Goal: Task Accomplishment & Management: Complete application form

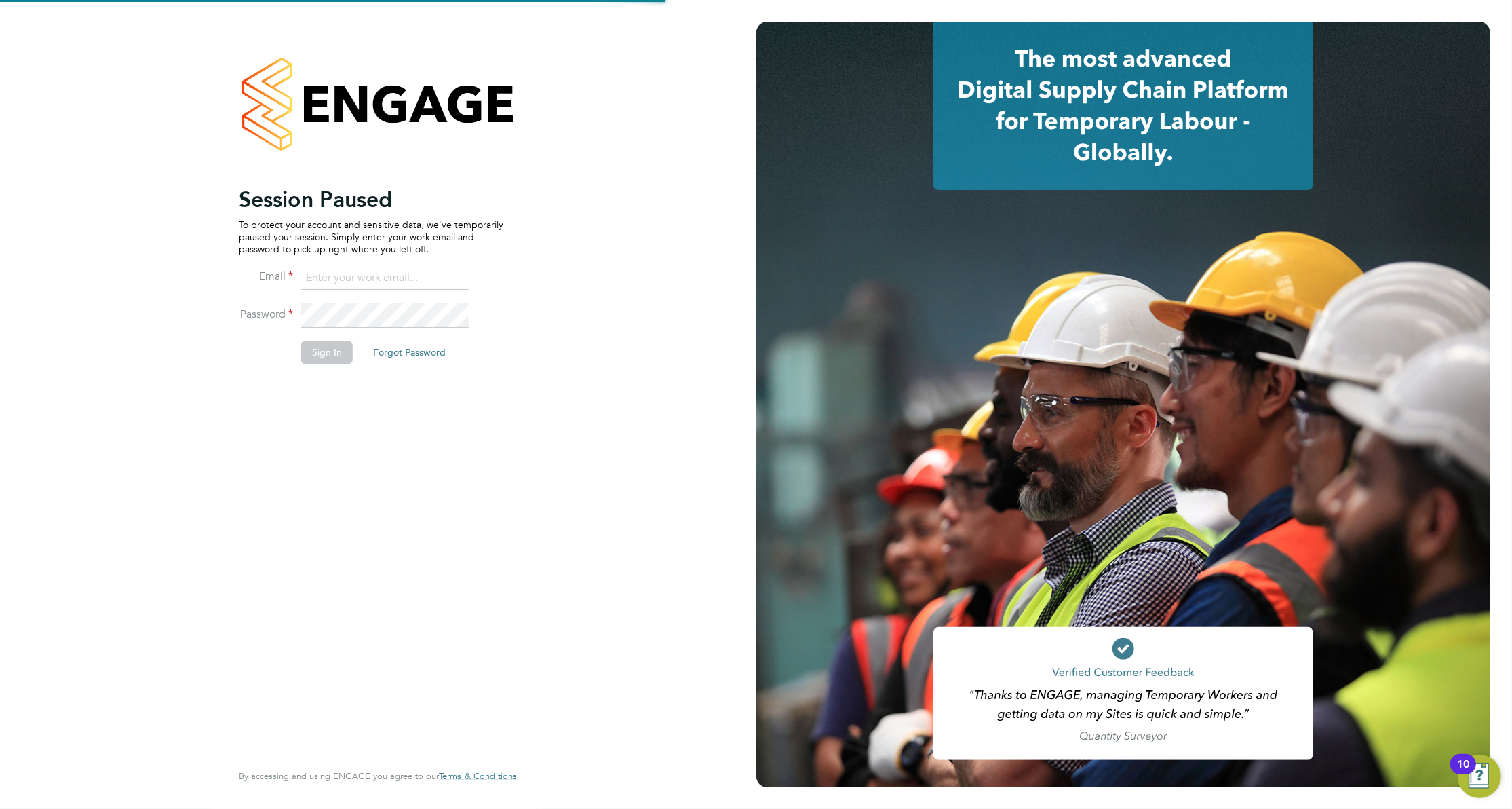
type input "[PERSON_NAME][EMAIL_ADDRESS][PERSON_NAME][DOMAIN_NAME]"
click at [327, 349] on button "Sign In" at bounding box center [326, 352] width 51 height 22
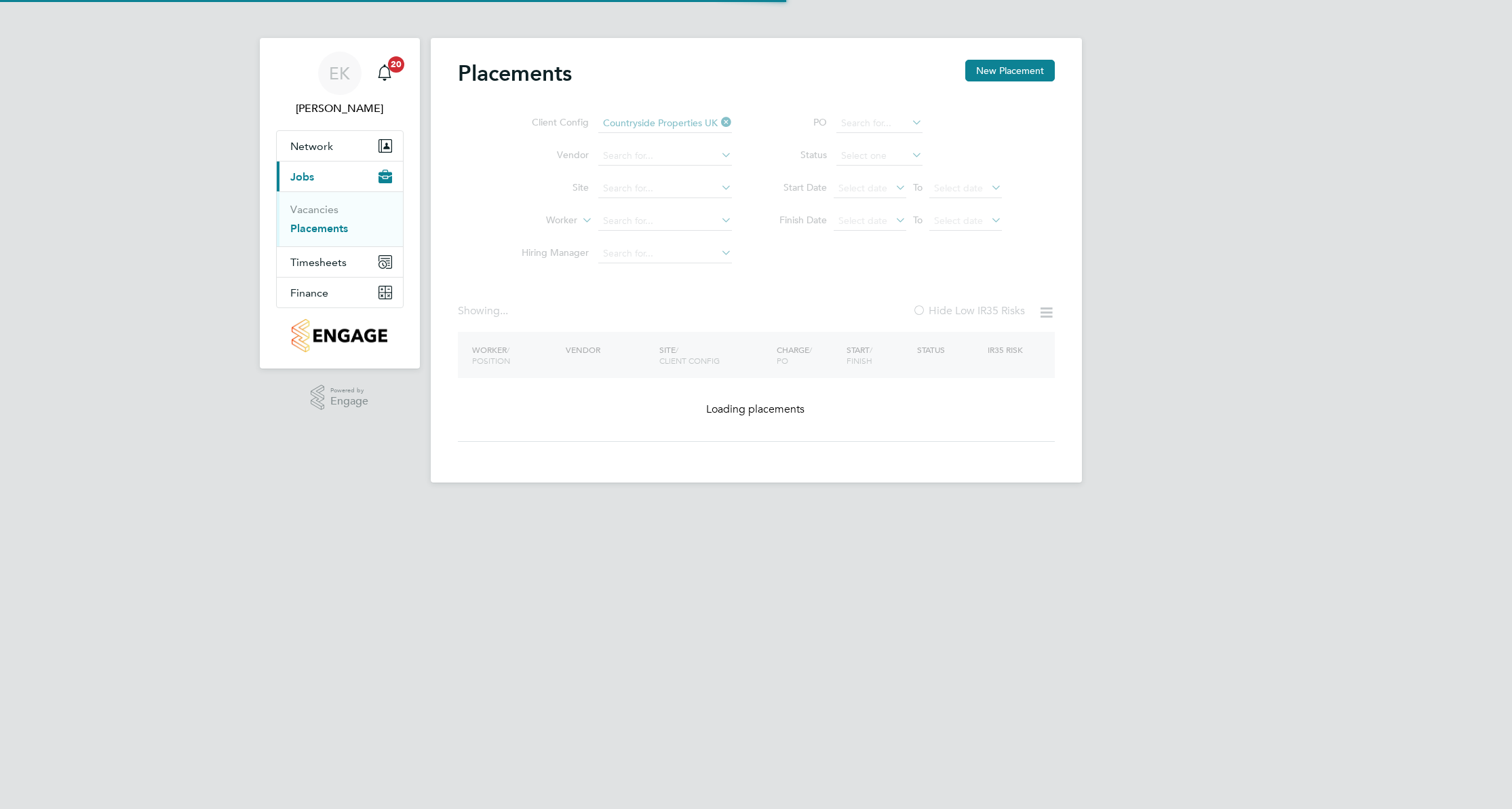
type input "Longrock ([GEOGRAPHIC_DATA])"
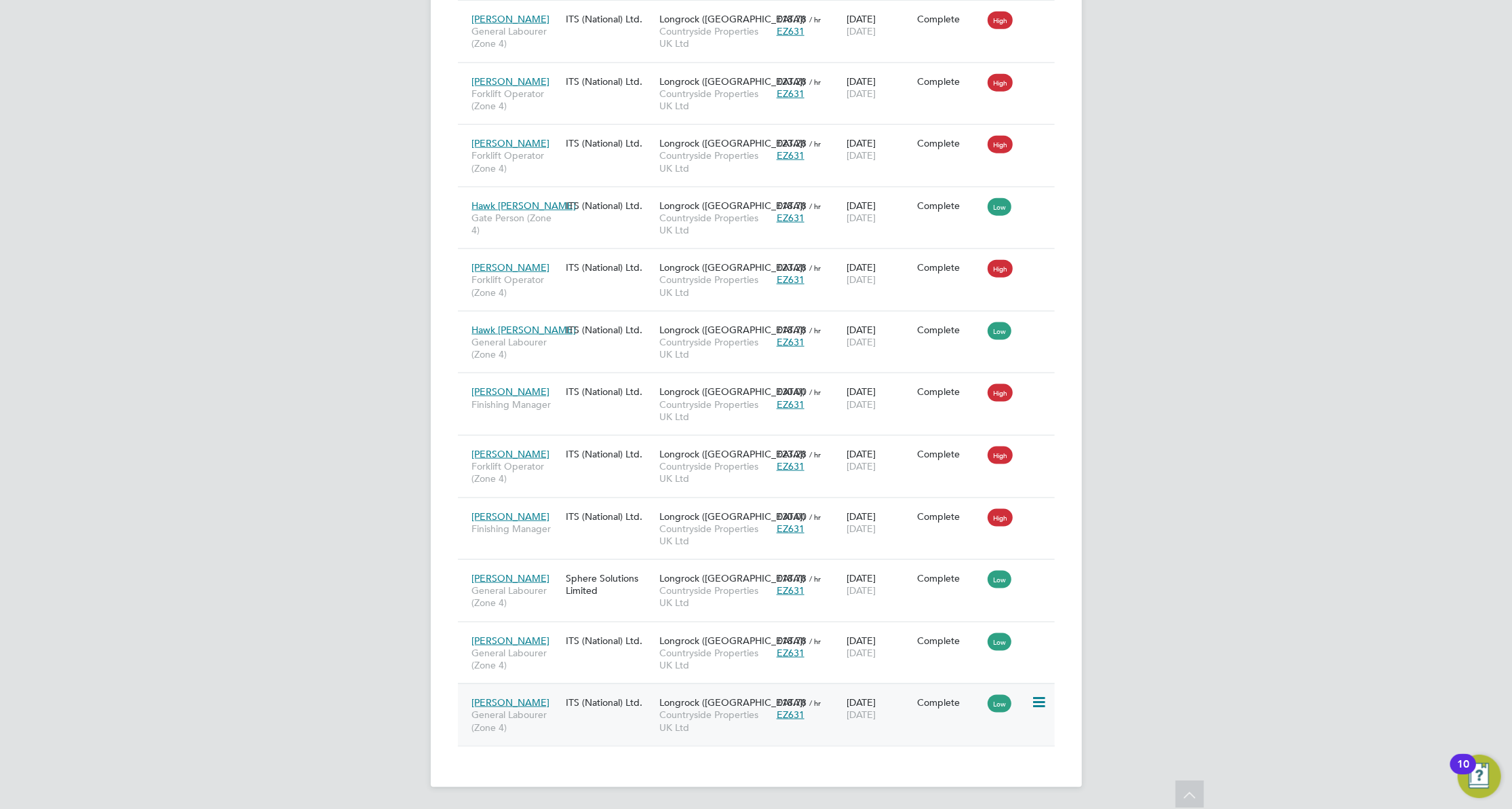
click at [581, 721] on div "John Best General Labourer (Zone 4) ITS (National) Ltd. Longrock (Morva Beach) …" at bounding box center [756, 715] width 597 height 62
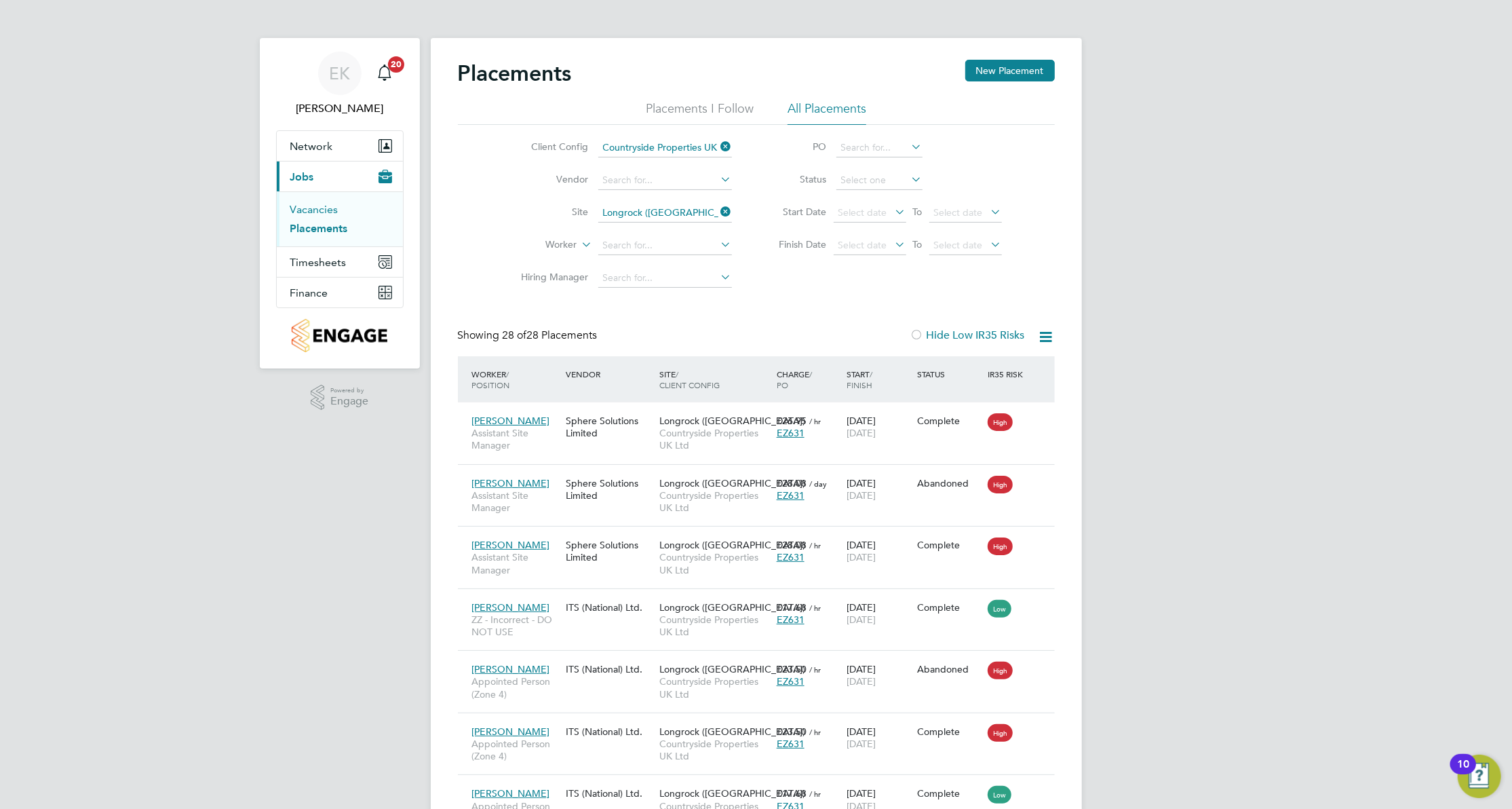
click at [324, 212] on link "Vacancies" at bounding box center [314, 209] width 48 height 13
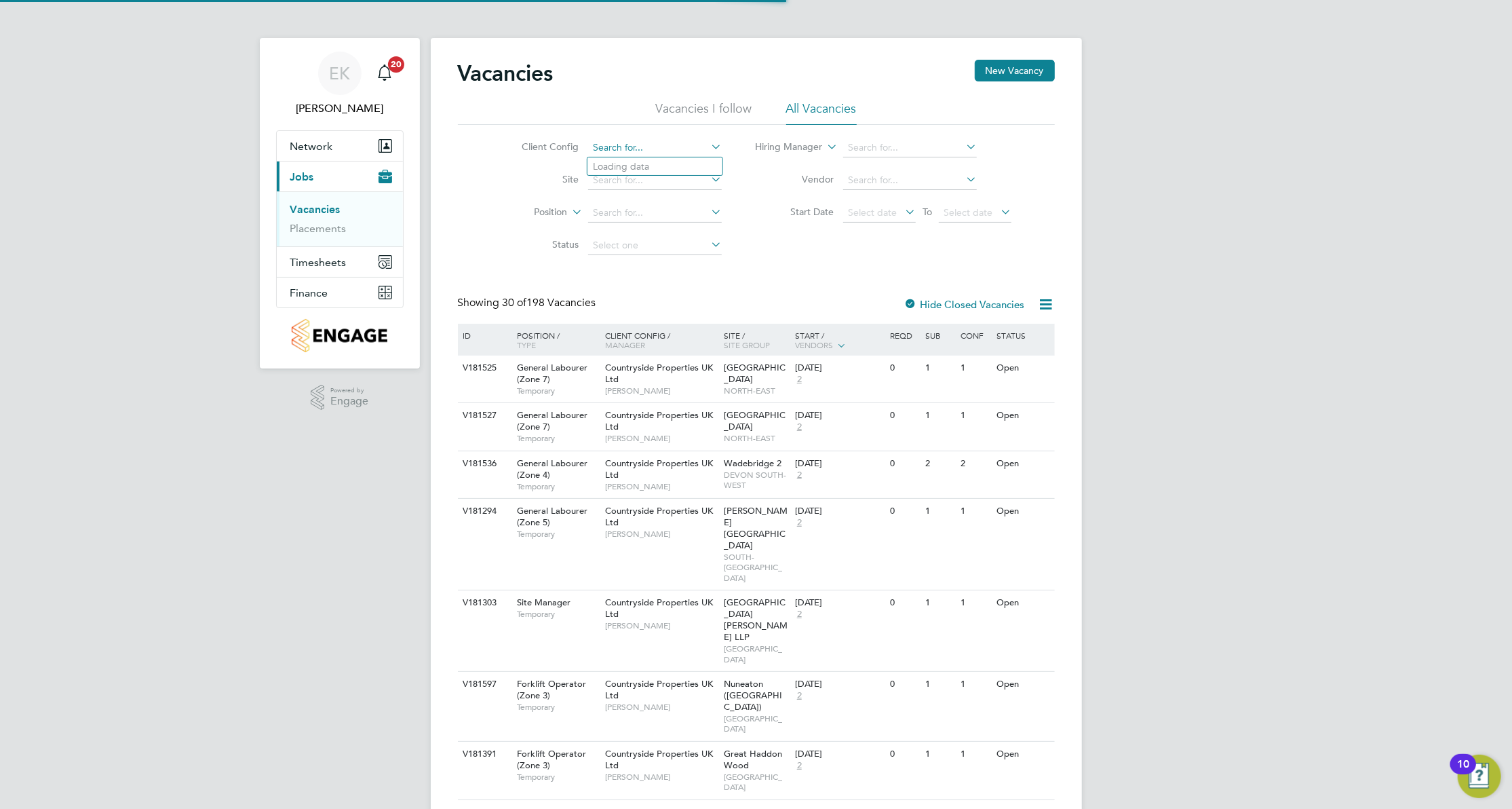
click at [648, 151] on input at bounding box center [655, 148] width 134 height 19
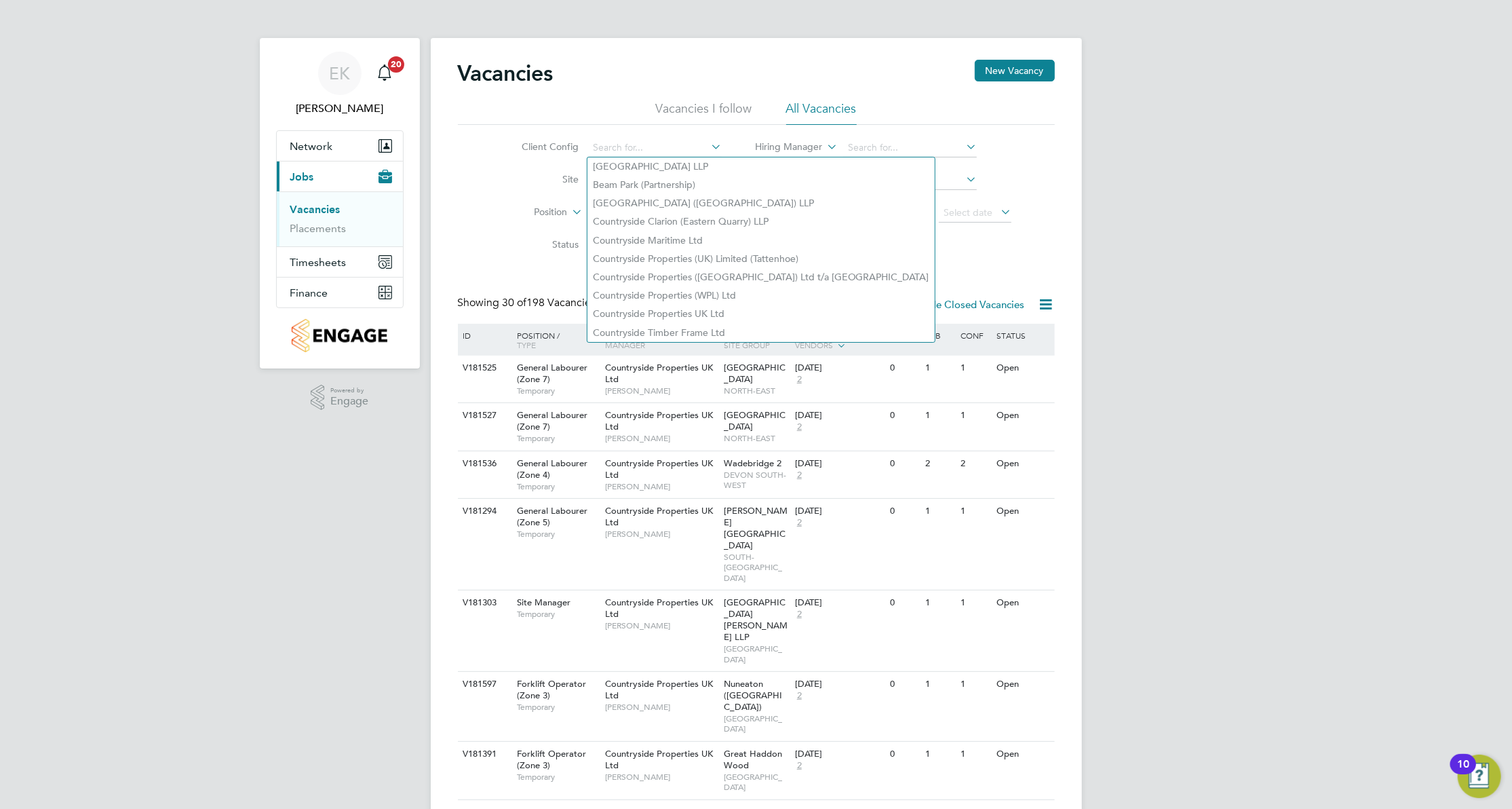
click at [527, 149] on label "Client Config" at bounding box center [539, 146] width 78 height 12
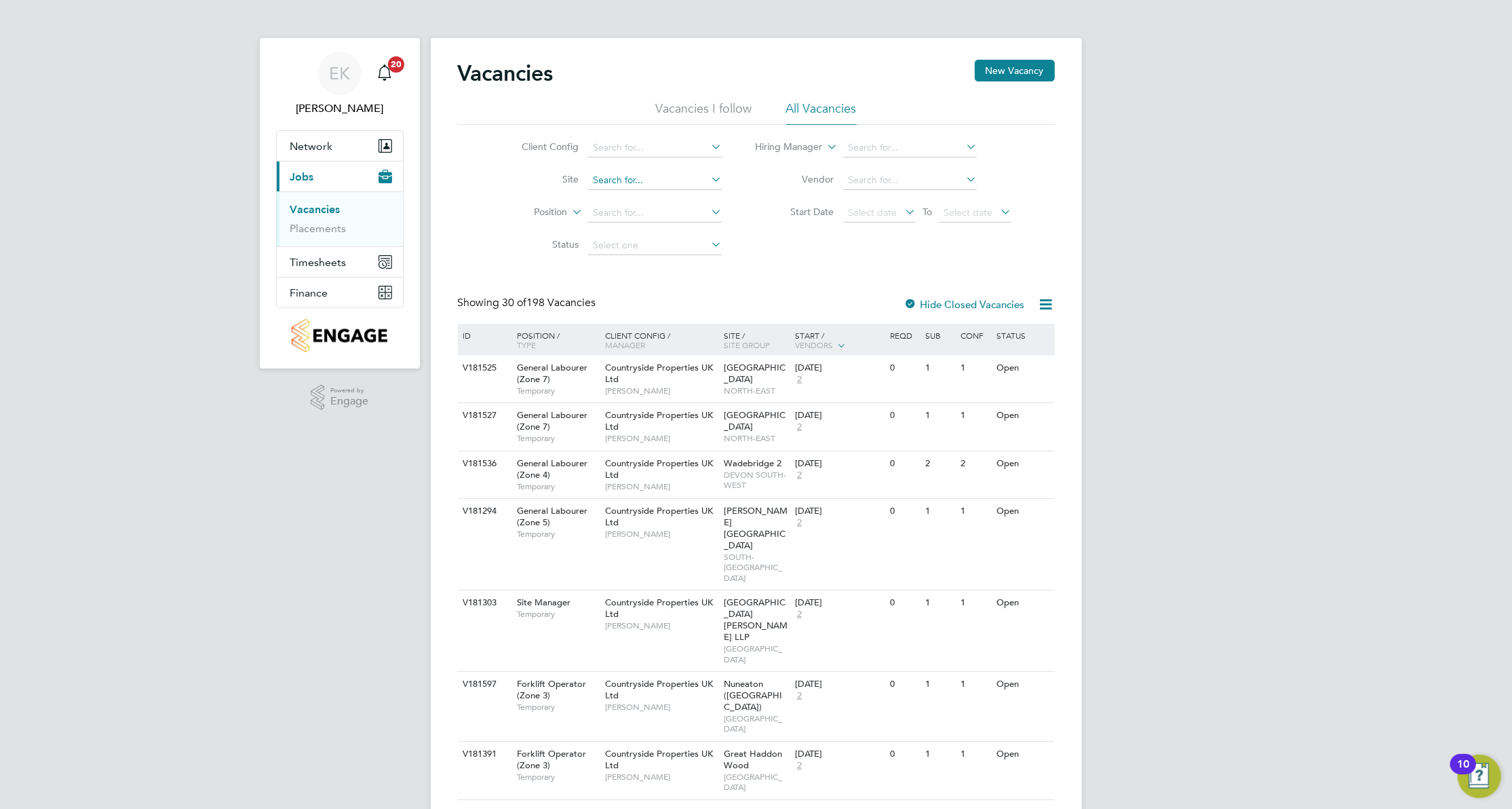
click at [622, 171] on input at bounding box center [655, 180] width 134 height 19
click at [622, 191] on li "Longr ock (Morva Beach)" at bounding box center [666, 199] width 157 height 19
type input "Longrock (Morva Beach)"
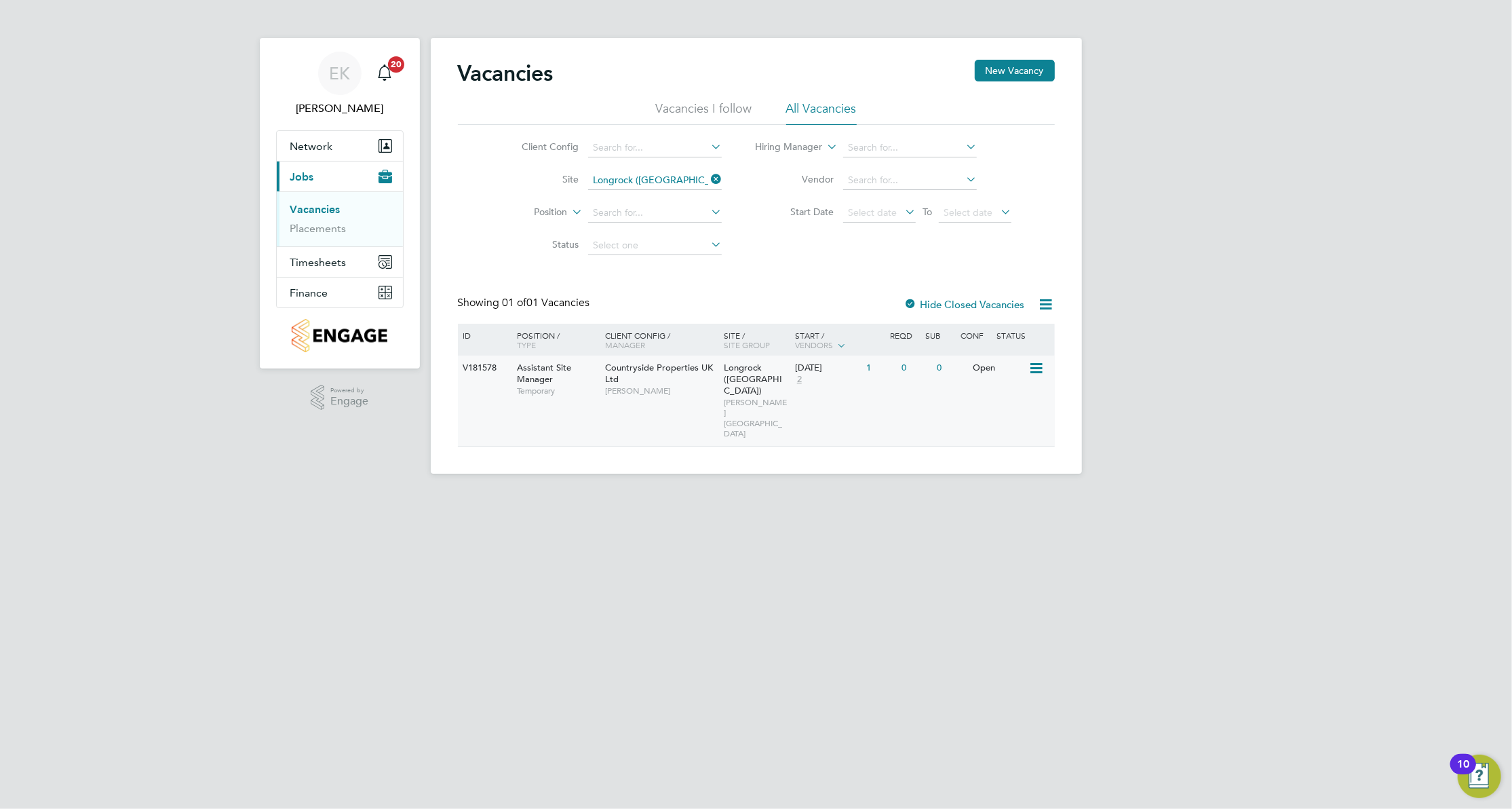
click at [682, 389] on span "Paul Thomas" at bounding box center [661, 390] width 112 height 11
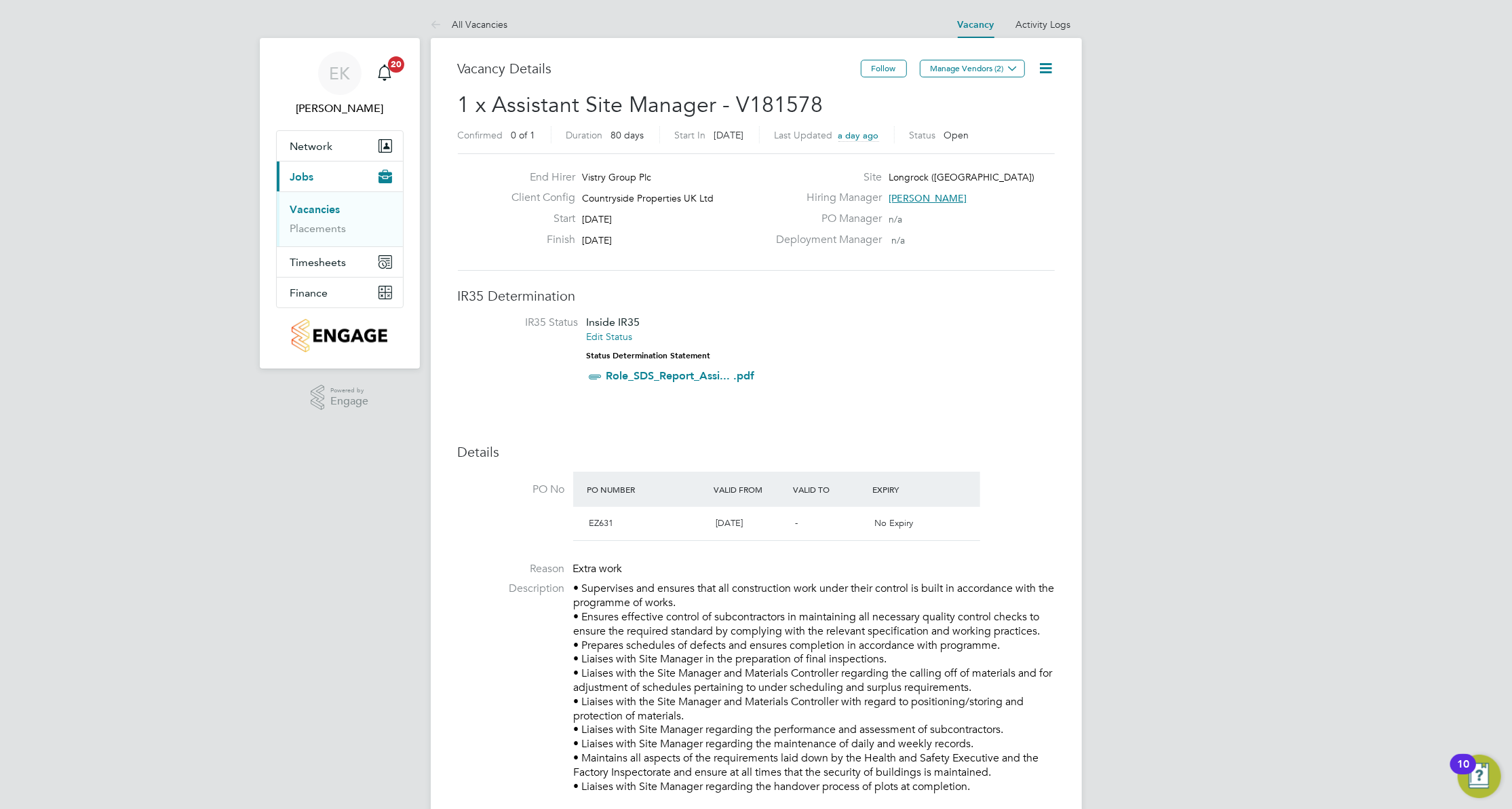
click at [1040, 75] on icon at bounding box center [1046, 68] width 17 height 17
click at [1016, 95] on li "Edit Vacancy" at bounding box center [1012, 101] width 79 height 19
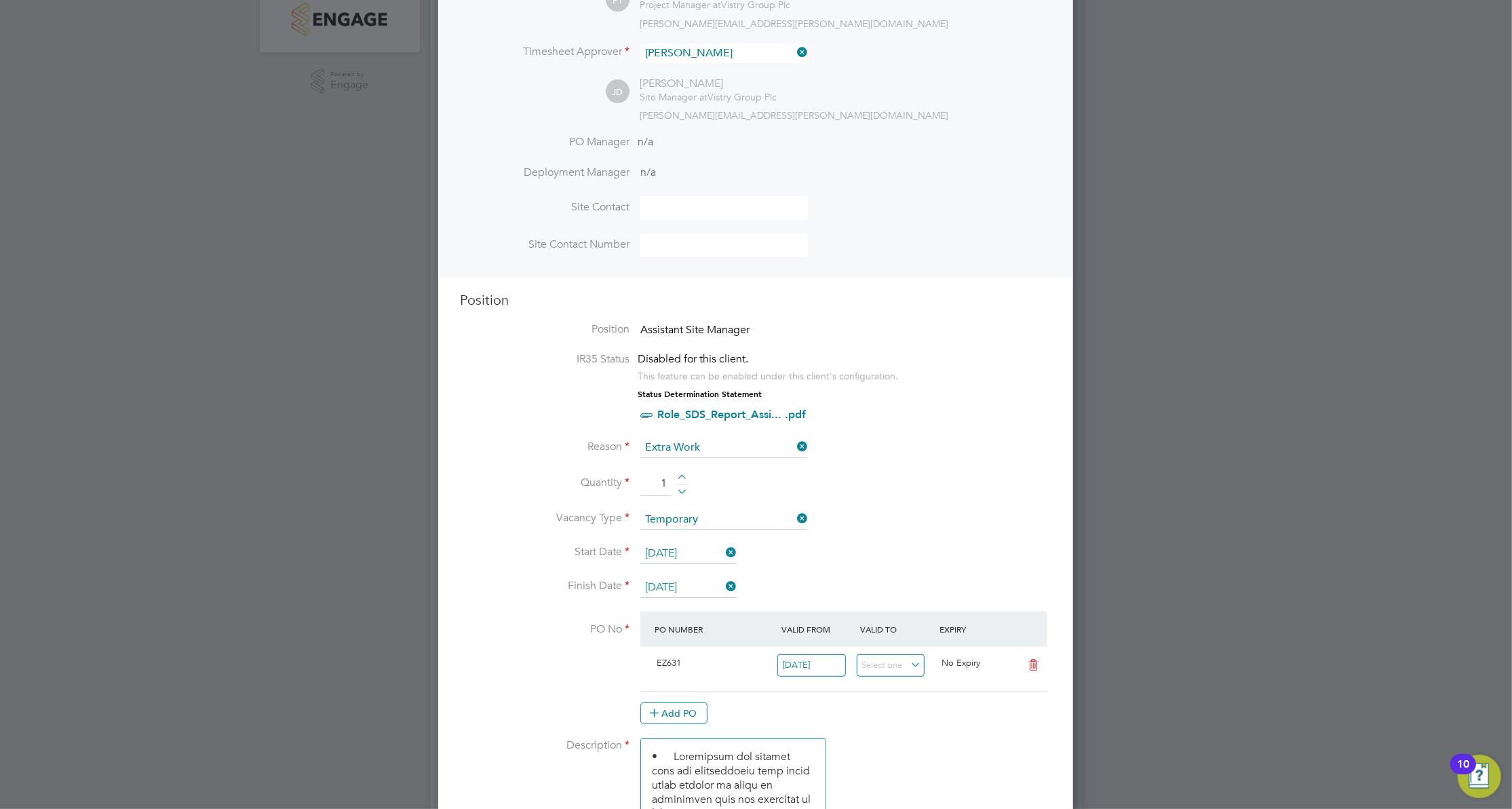
scroll to position [272, 0]
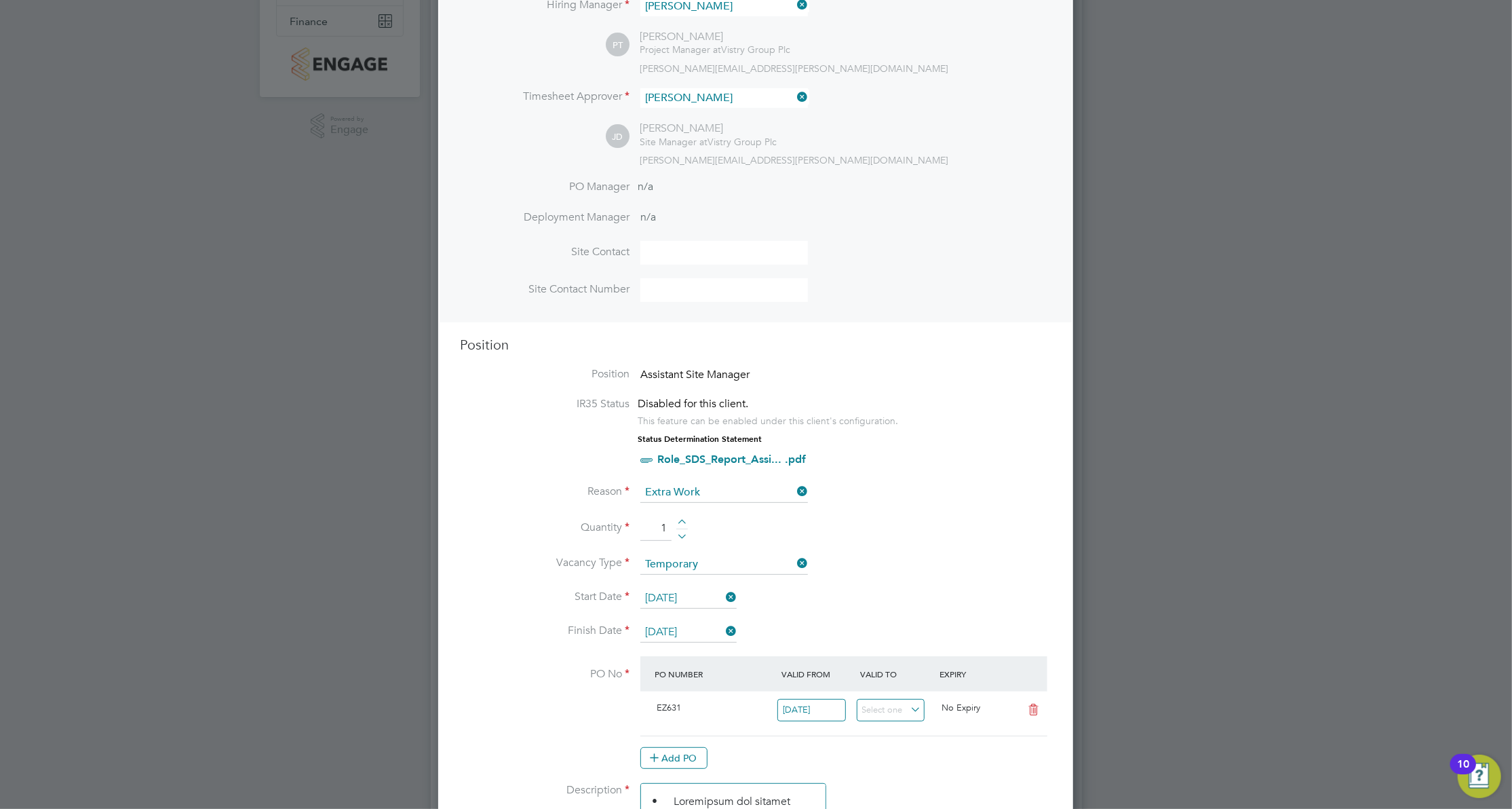
click at [726, 369] on span "Assistant Site Manager" at bounding box center [694, 375] width 109 height 13
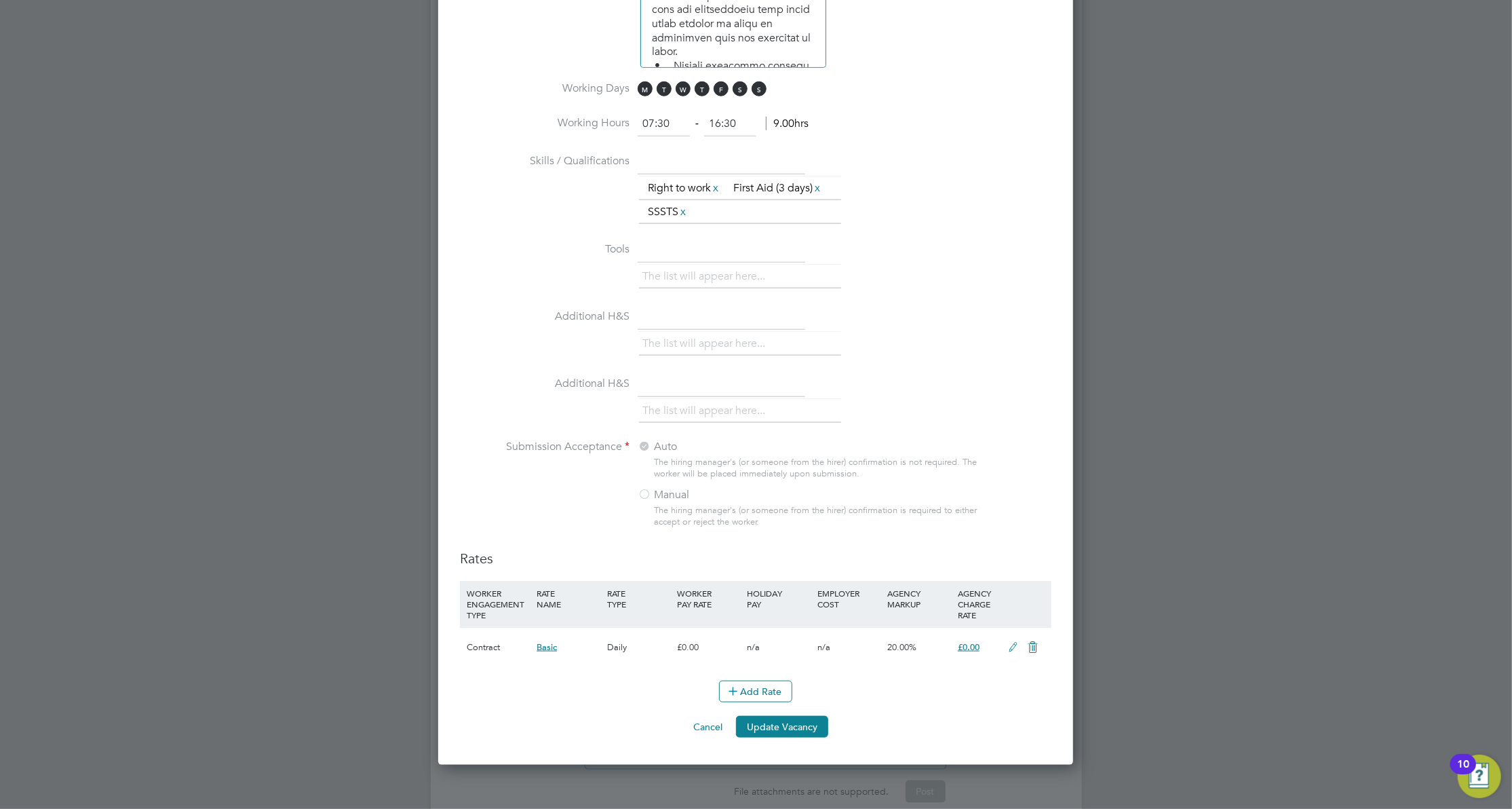
scroll to position [1086, 0]
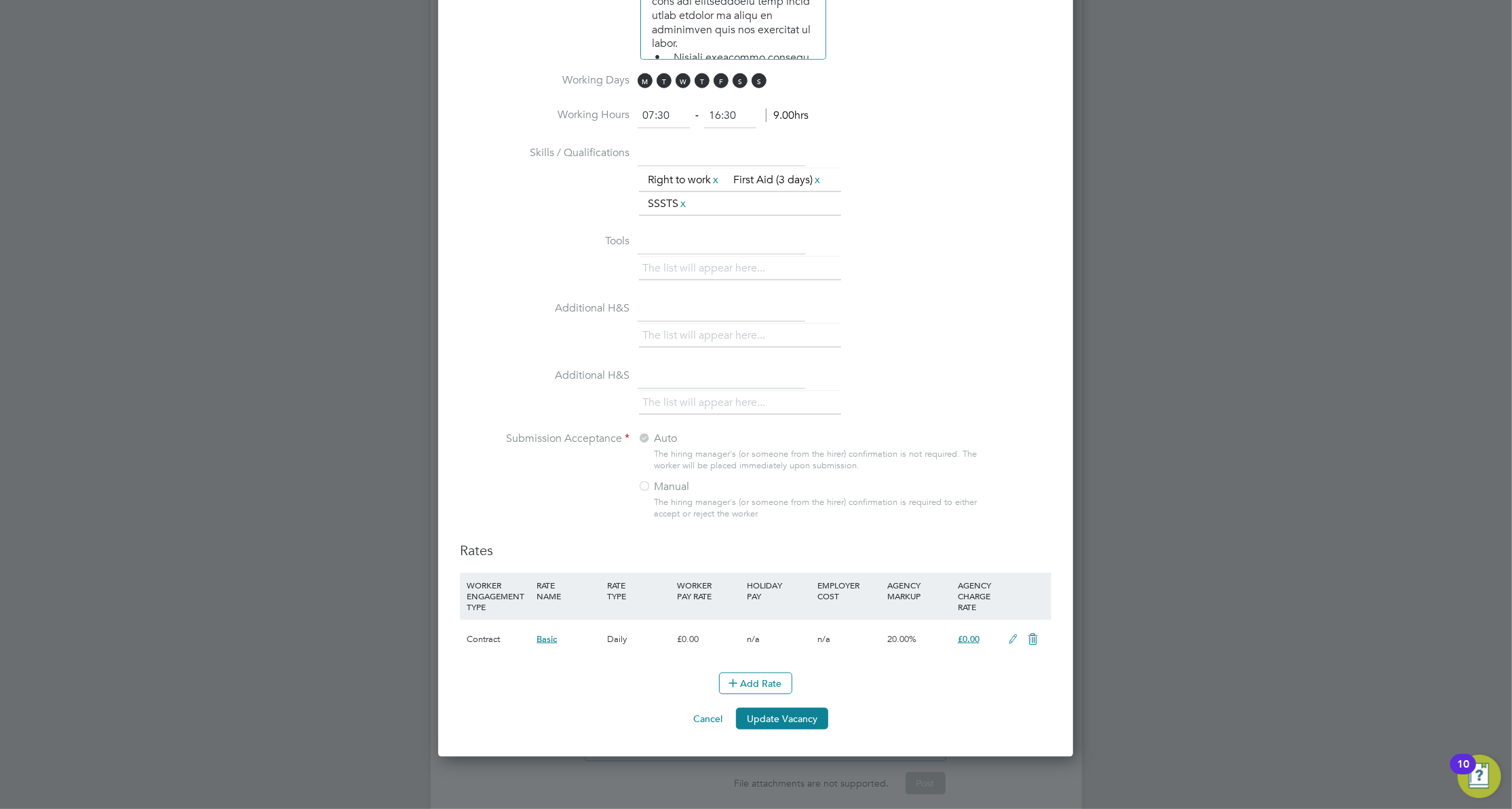
click at [712, 715] on button "Cancel" at bounding box center [708, 718] width 51 height 22
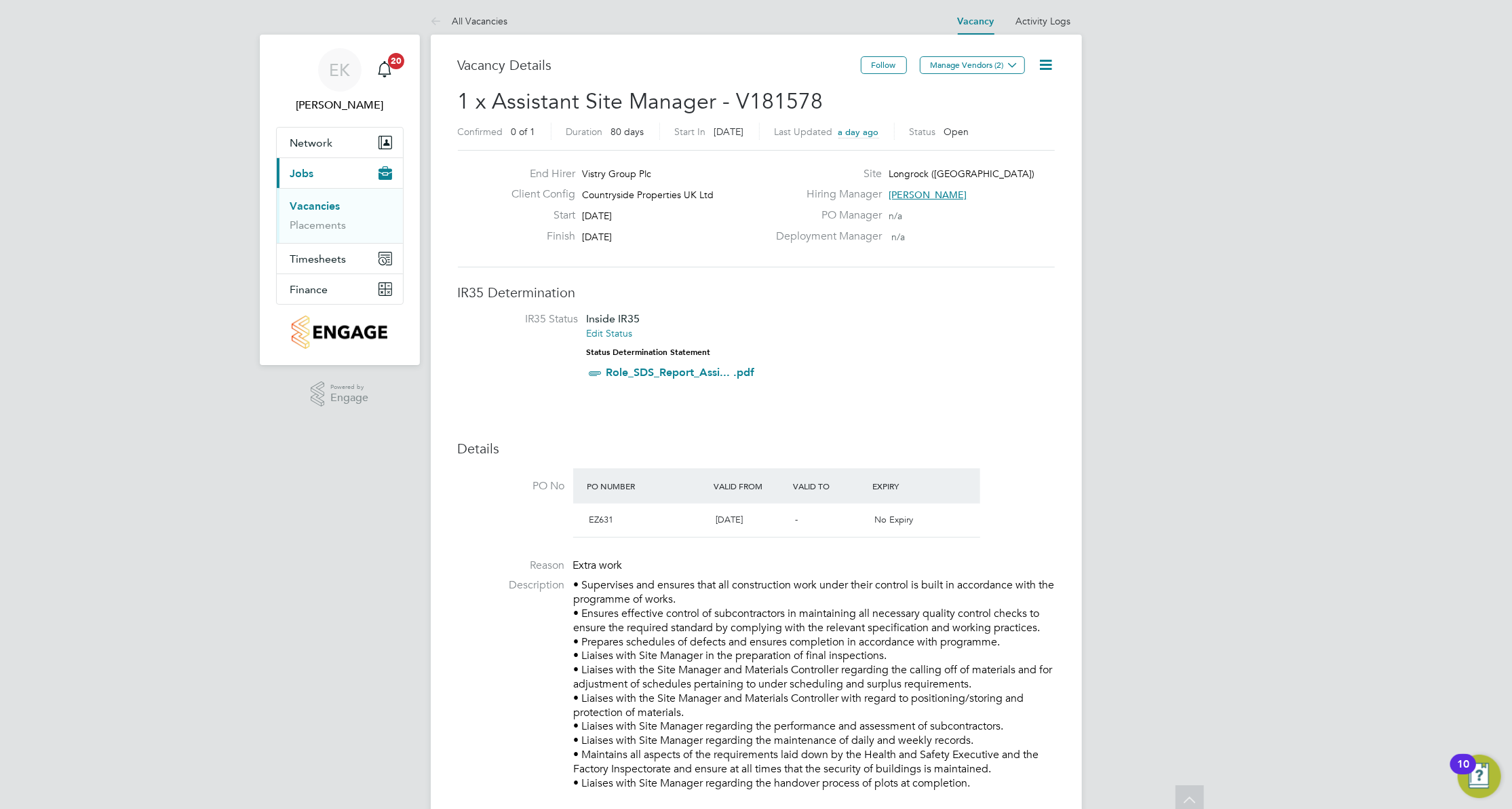
scroll to position [0, 0]
click at [1049, 68] on icon at bounding box center [1046, 68] width 17 height 17
click at [1016, 98] on li "Edit Vacancy" at bounding box center [1012, 101] width 79 height 19
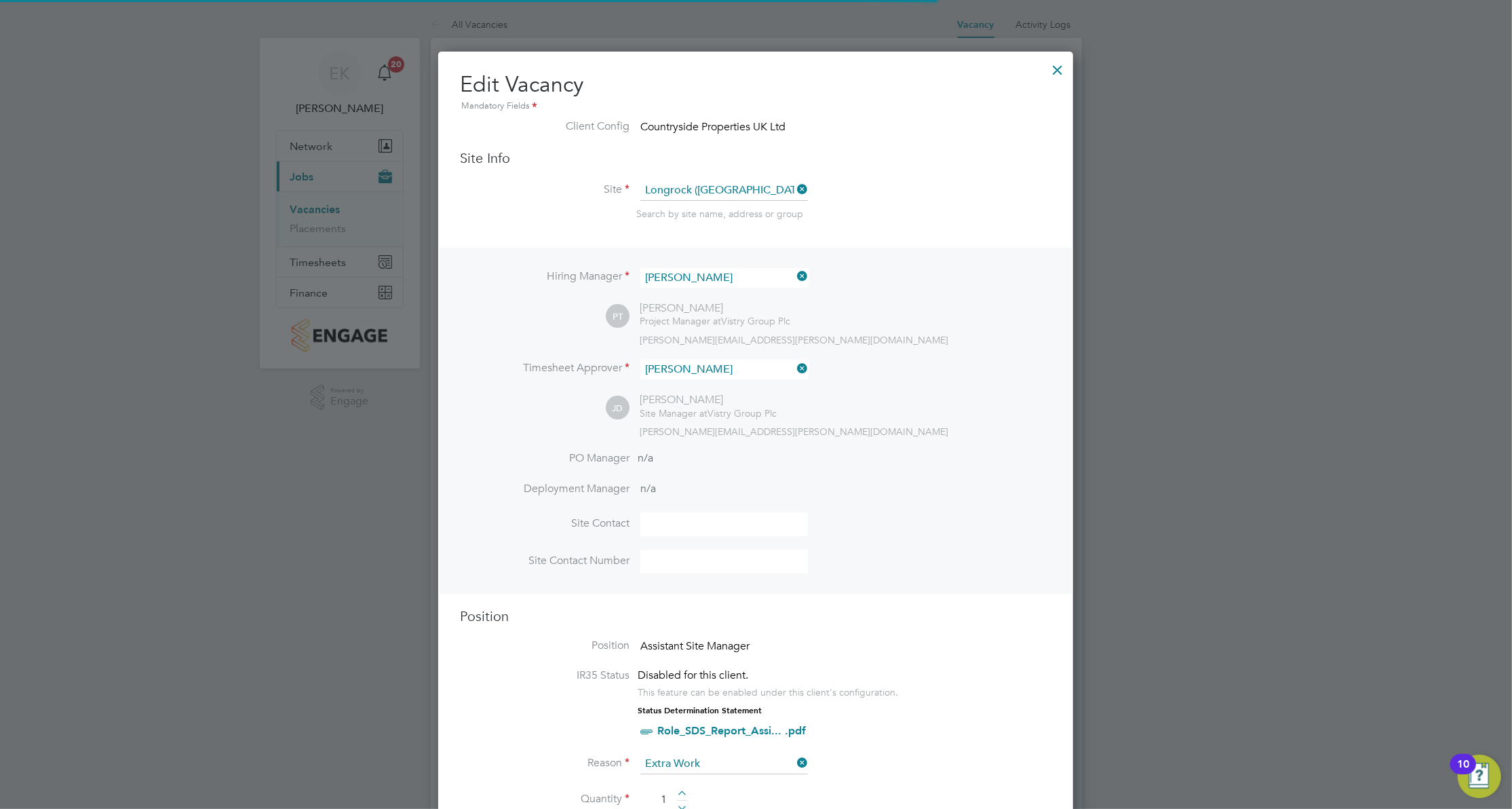
scroll to position [31, 592]
click at [1058, 68] on div at bounding box center [1057, 66] width 24 height 24
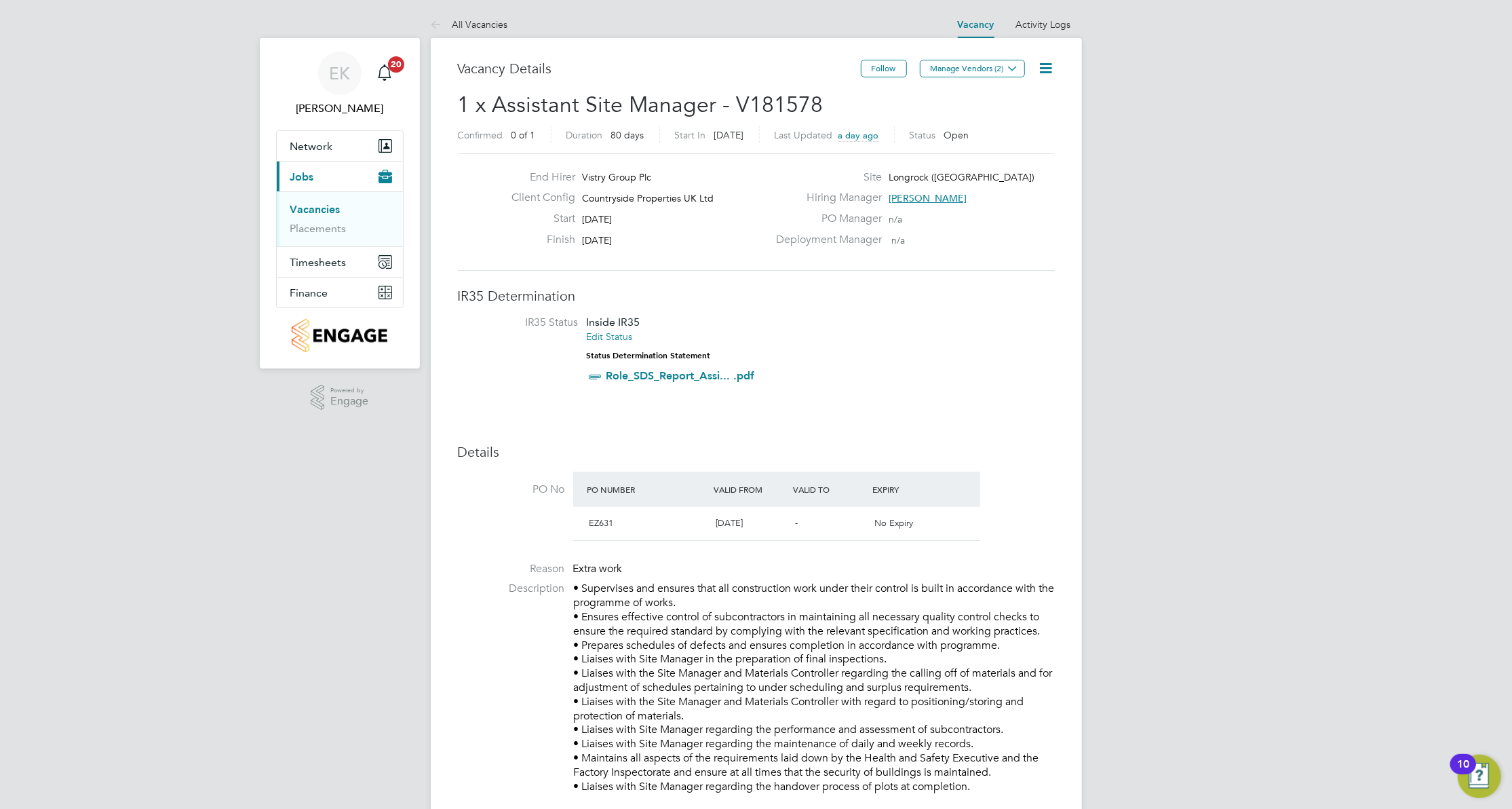
click at [324, 208] on link "Vacancies" at bounding box center [315, 209] width 50 height 13
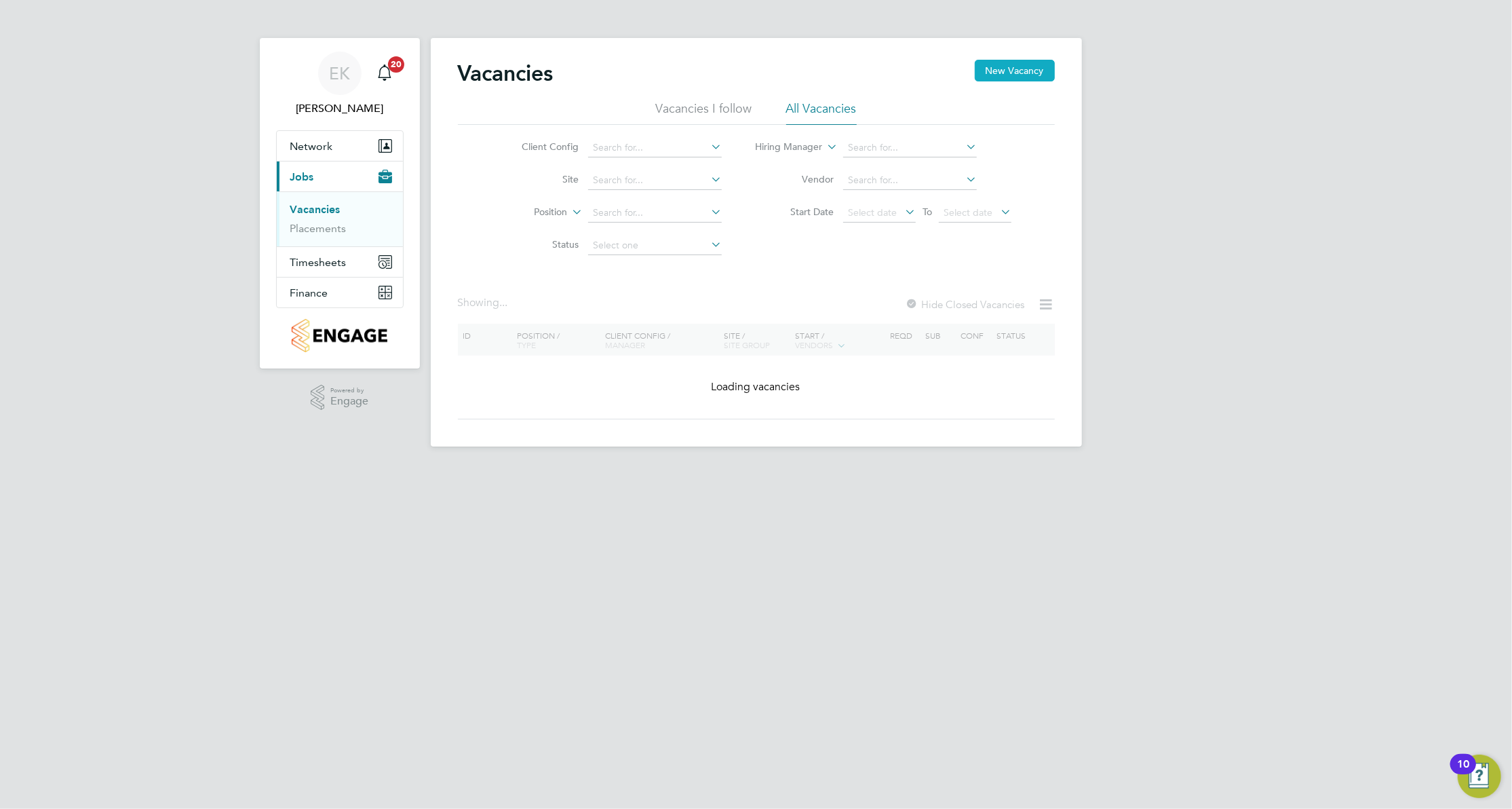
click at [1033, 73] on button "New Vacancy" at bounding box center [1015, 70] width 80 height 22
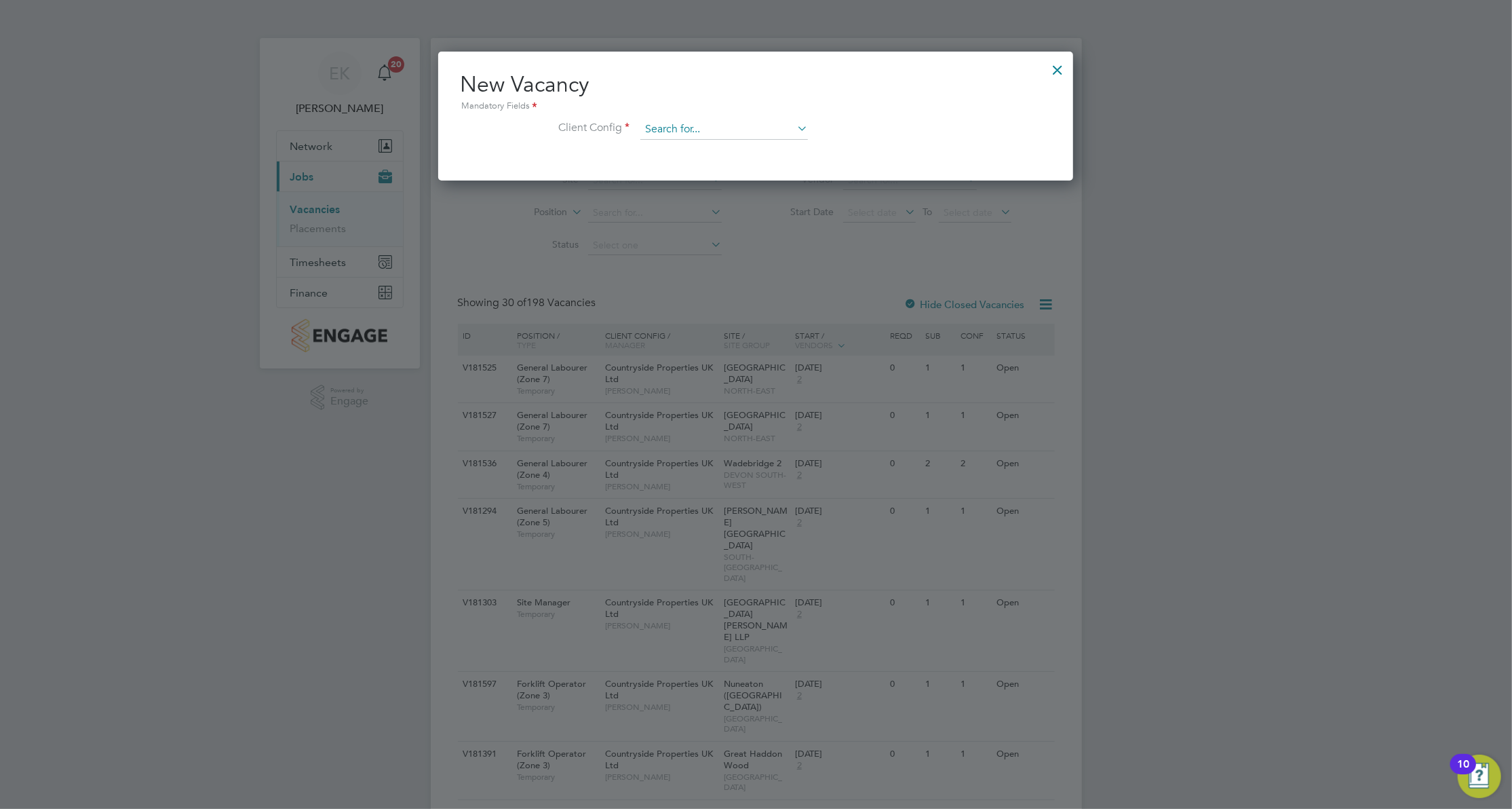
click at [722, 134] on input at bounding box center [724, 129] width 168 height 20
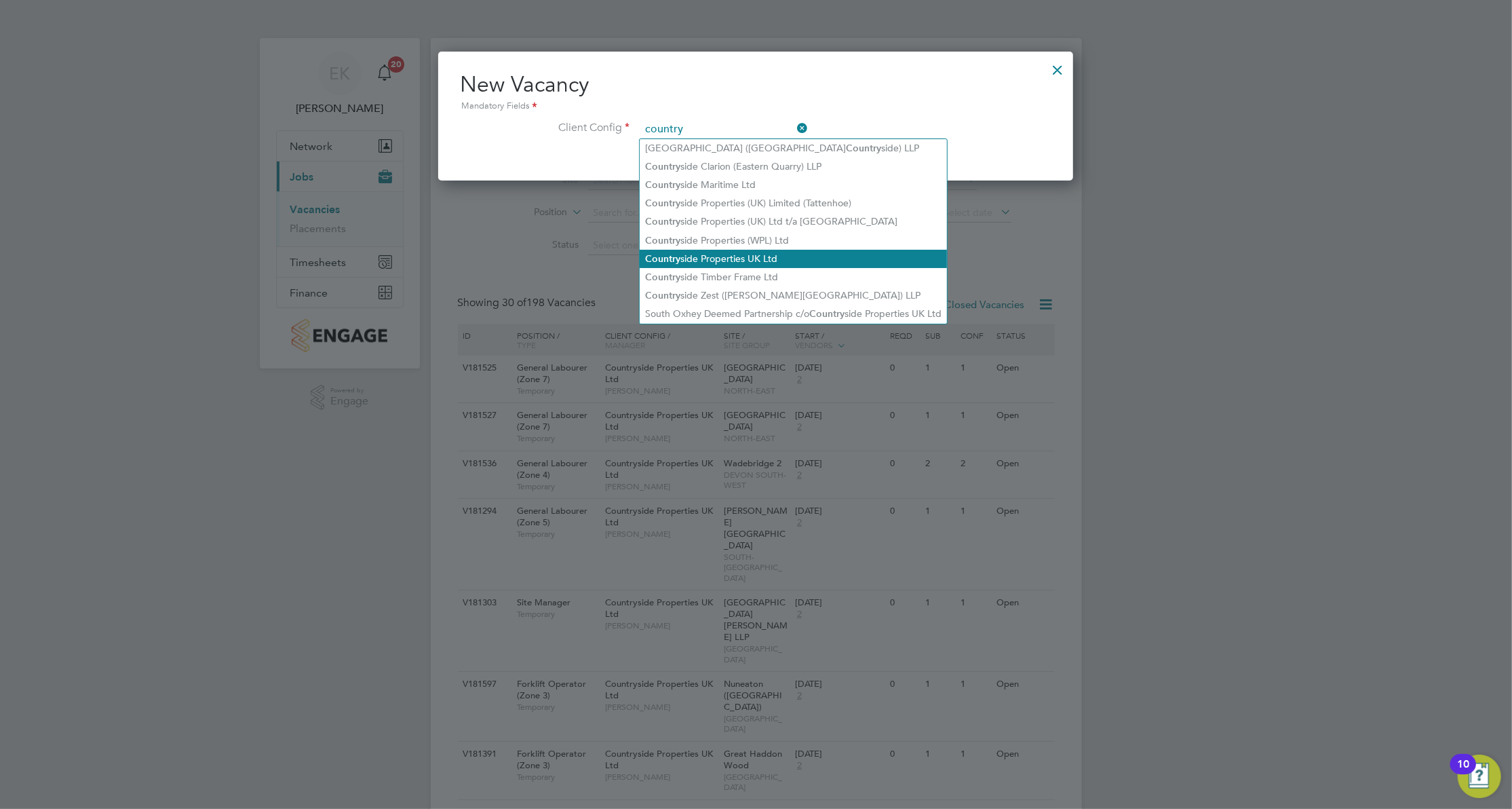
click at [766, 249] on li "Country side Properties UK Ltd" at bounding box center [793, 258] width 307 height 19
type input "Countryside Properties UK Ltd"
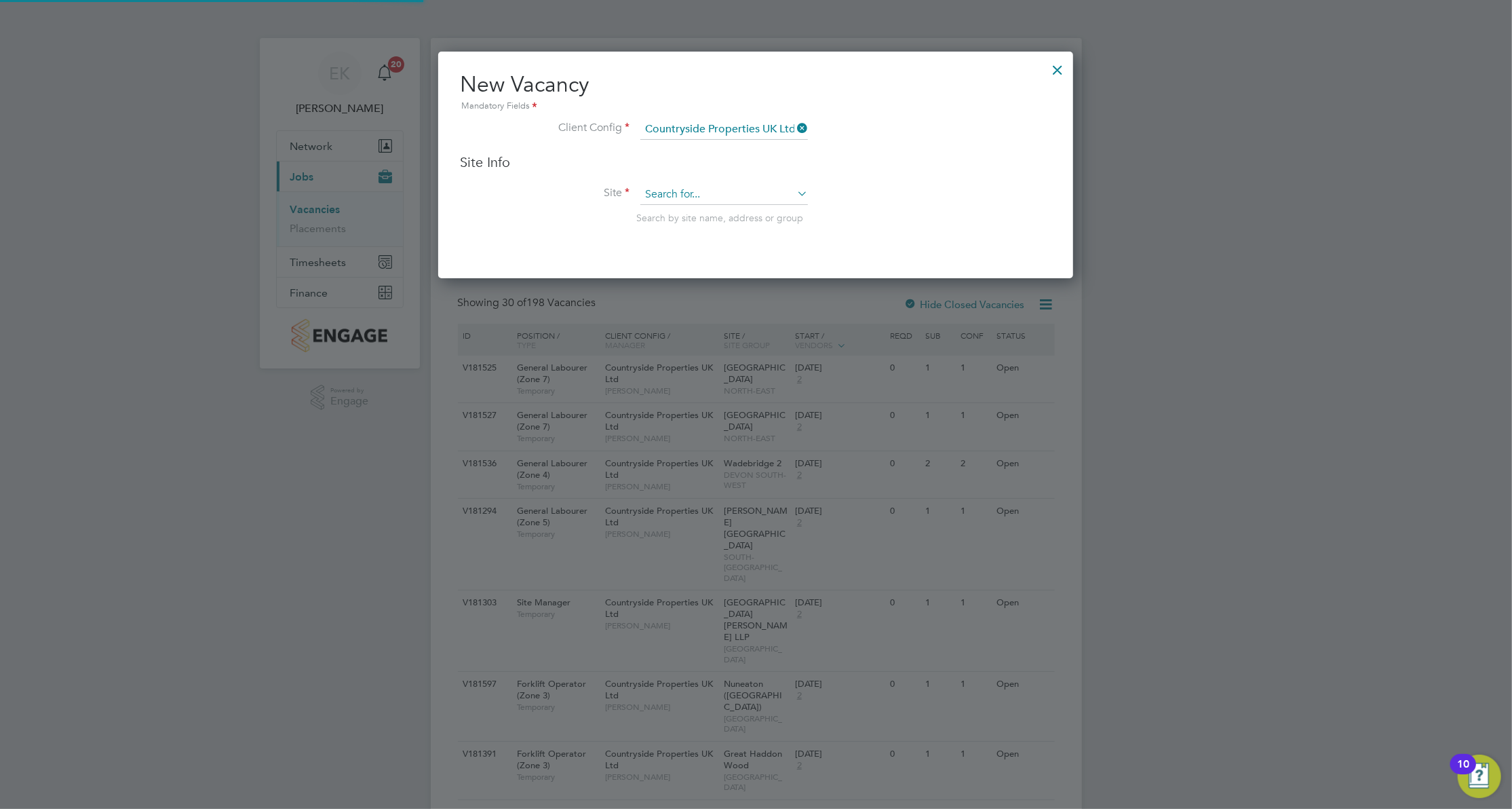
click at [742, 191] on input at bounding box center [724, 194] width 168 height 20
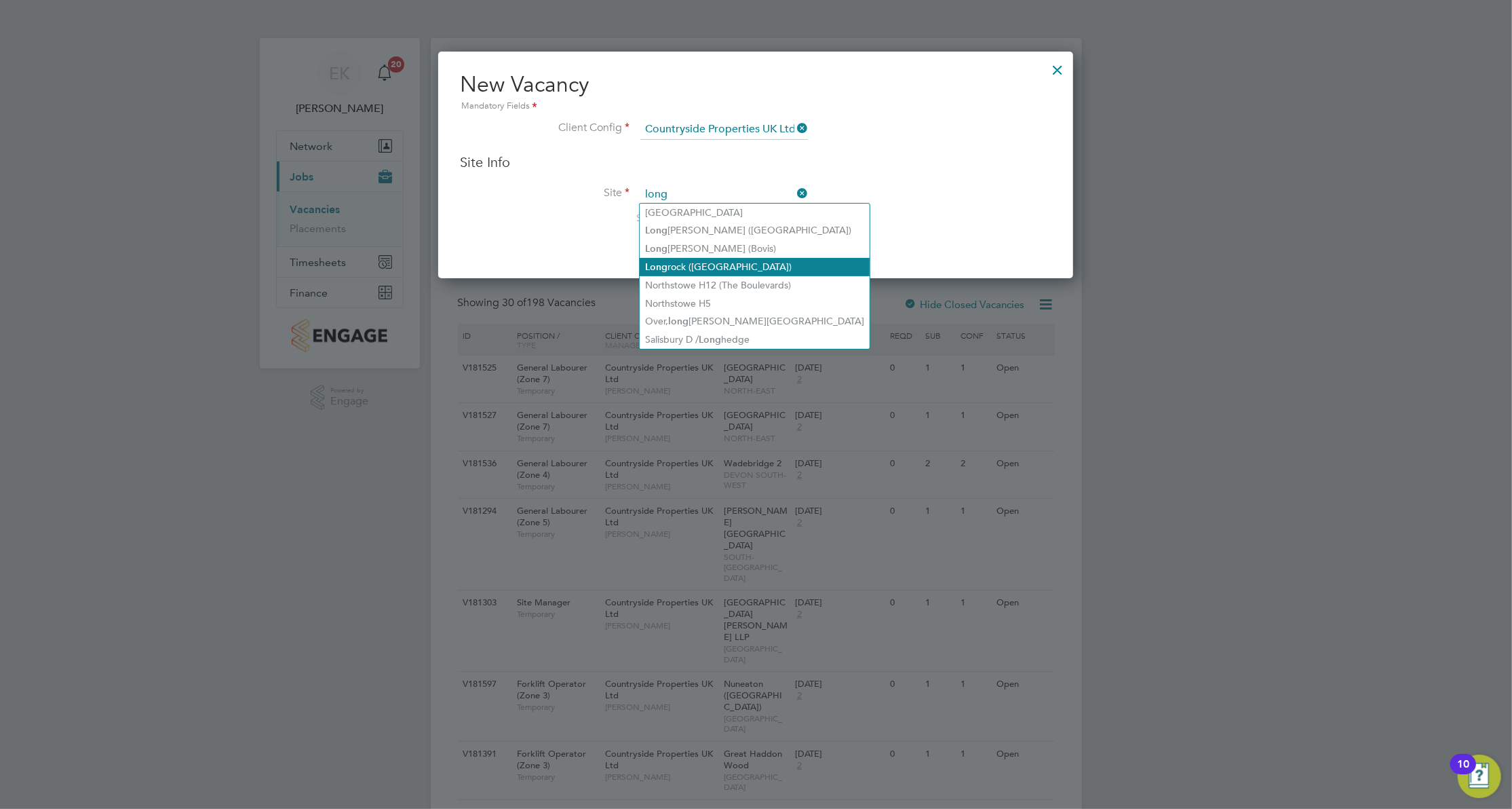
click at [697, 261] on li "Long rock (Morva Beach)" at bounding box center [755, 266] width 230 height 19
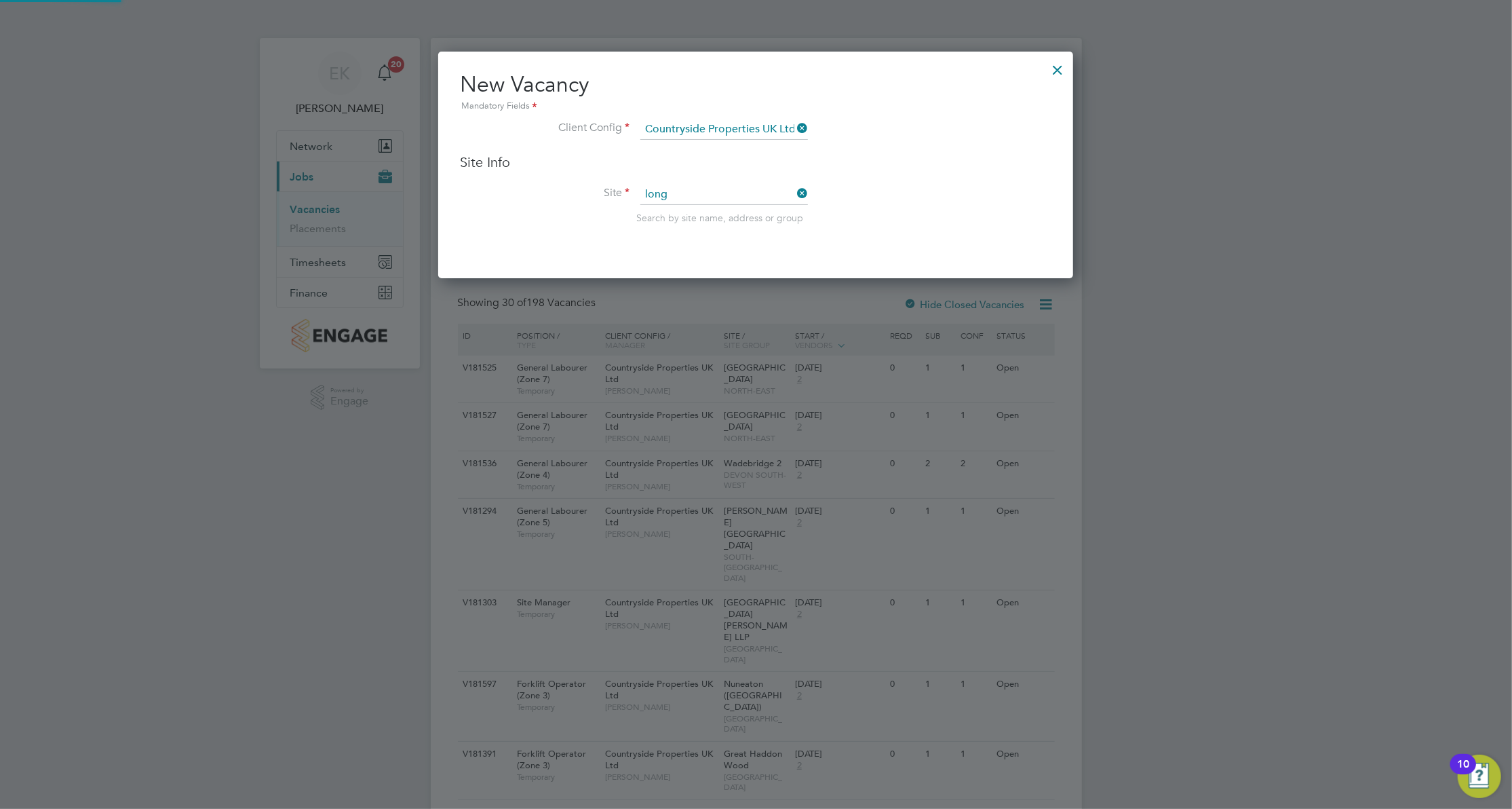
type input "Longrock (Morva Beach)"
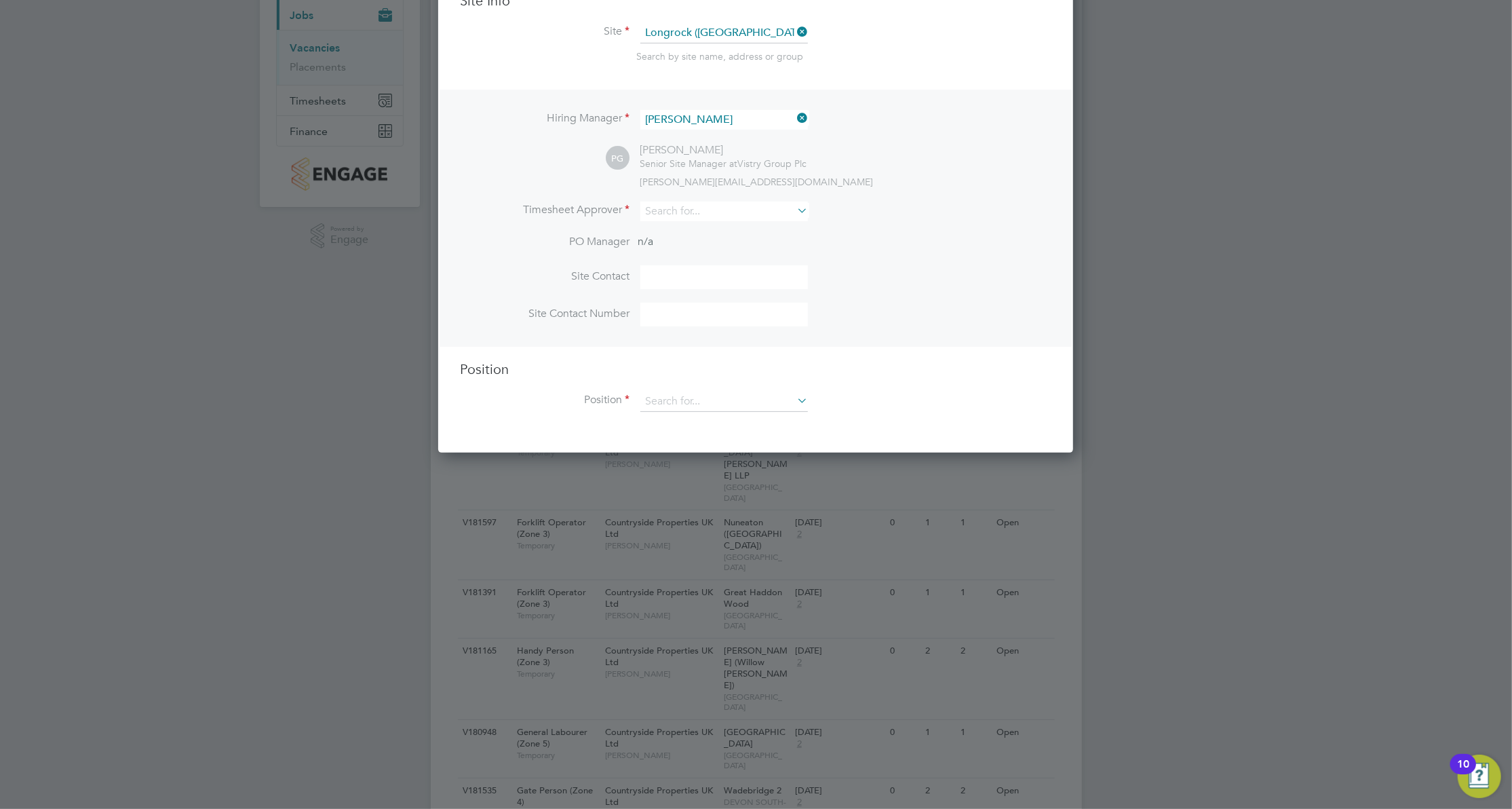
scroll to position [272, 0]
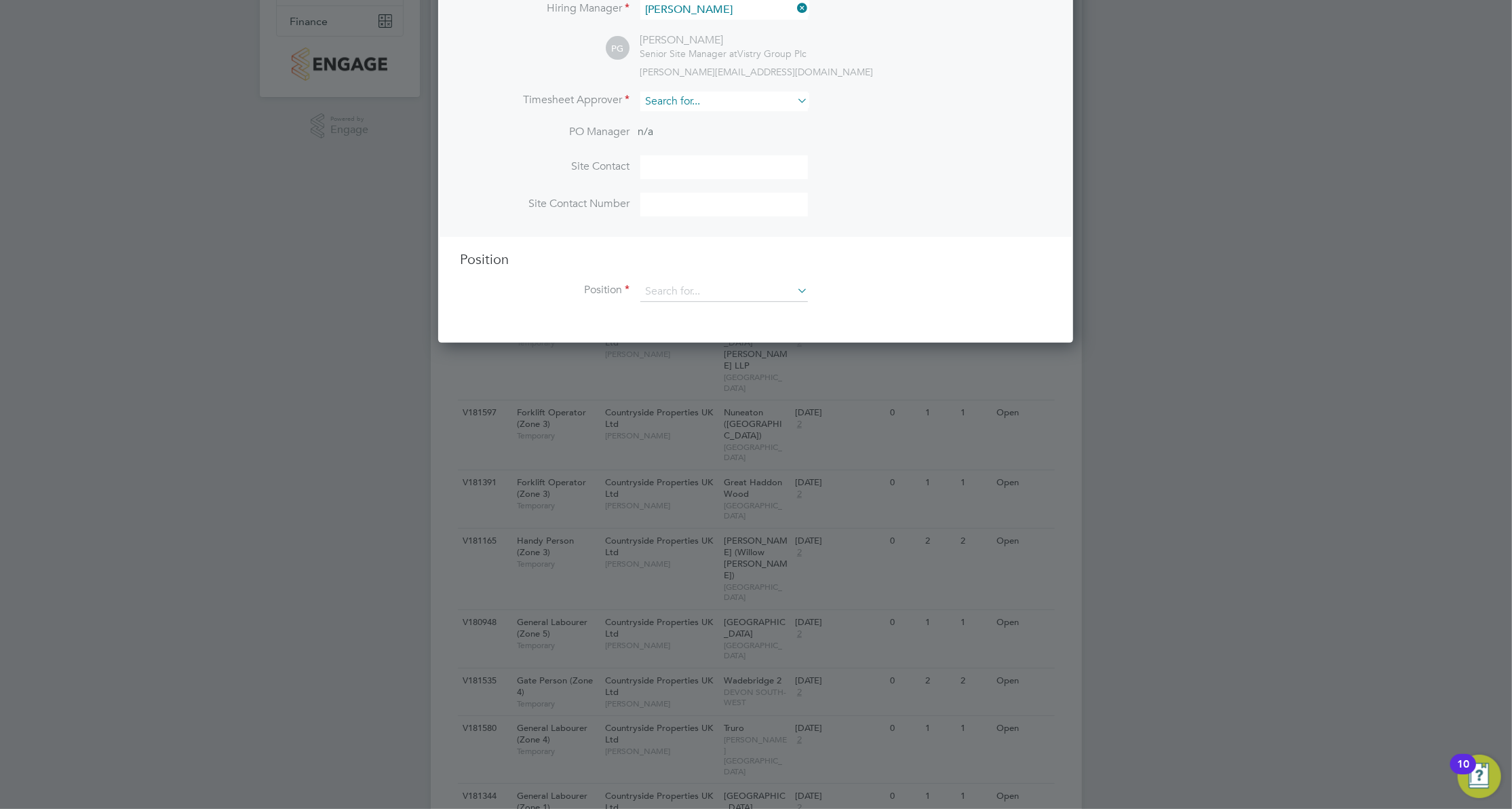
click at [674, 93] on input at bounding box center [724, 101] width 168 height 20
click at [885, 136] on li "PO Manager n/a" at bounding box center [755, 140] width 591 height 30
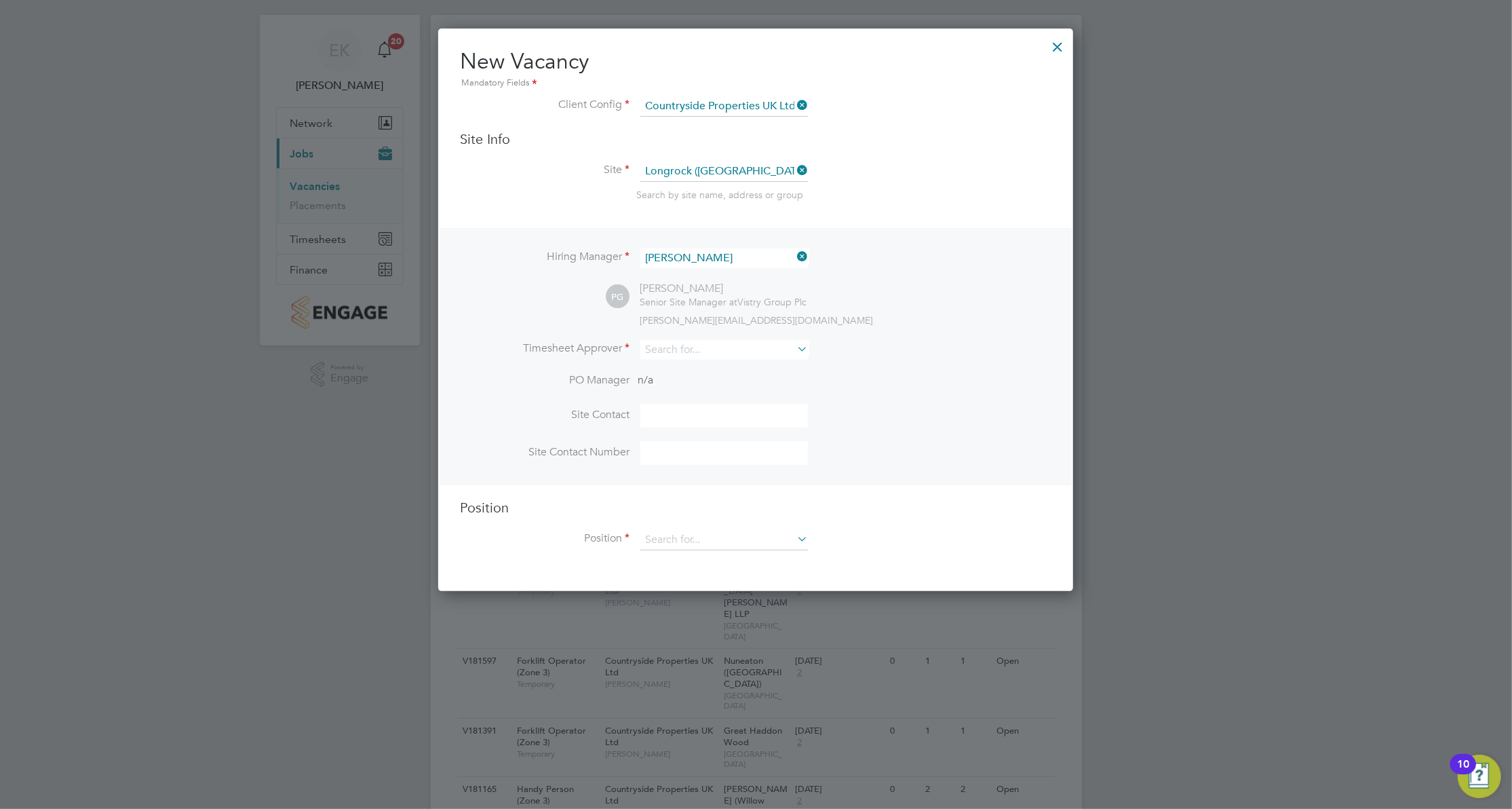
scroll to position [0, 0]
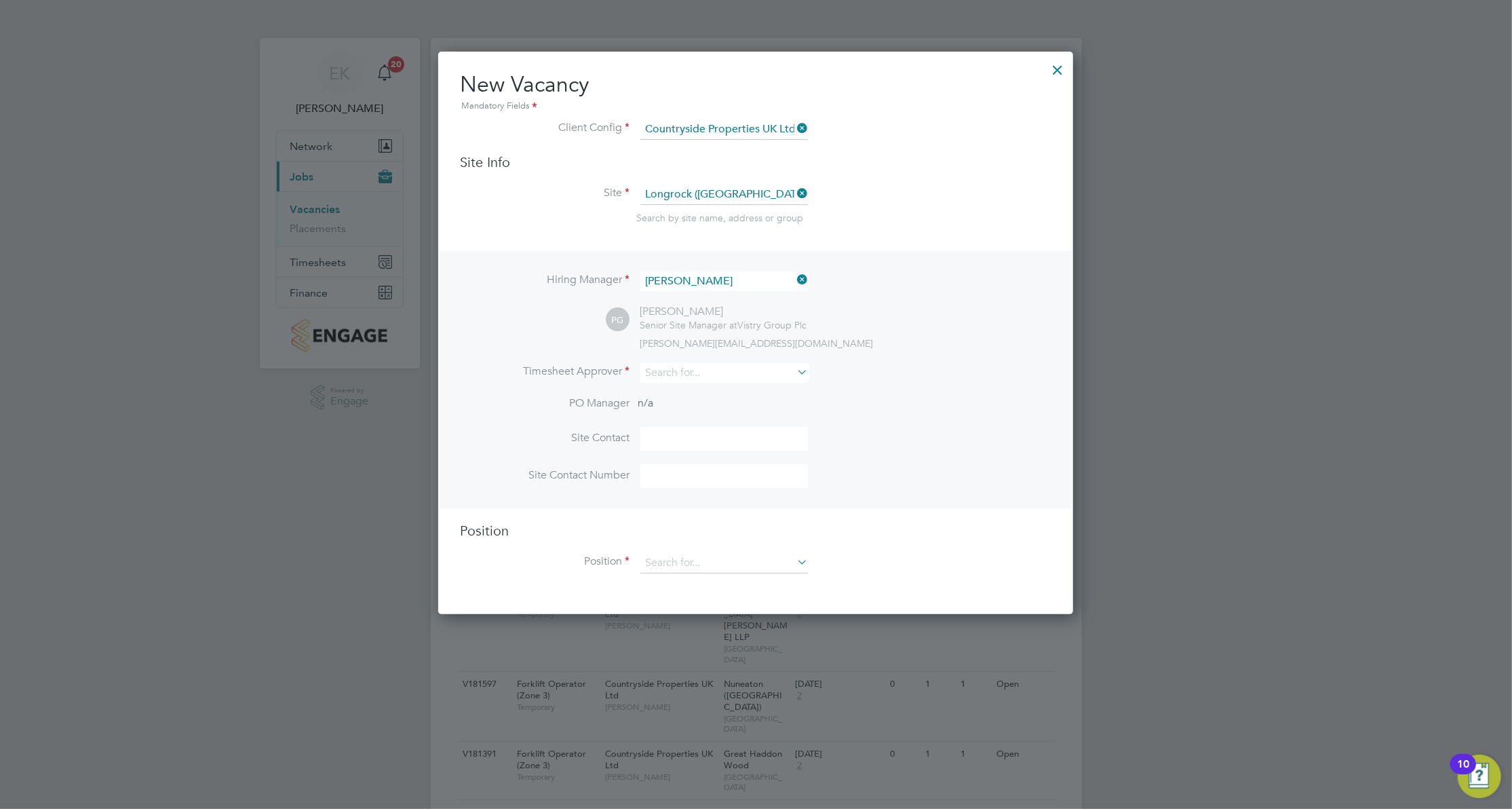
click at [795, 372] on icon at bounding box center [795, 372] width 0 height 19
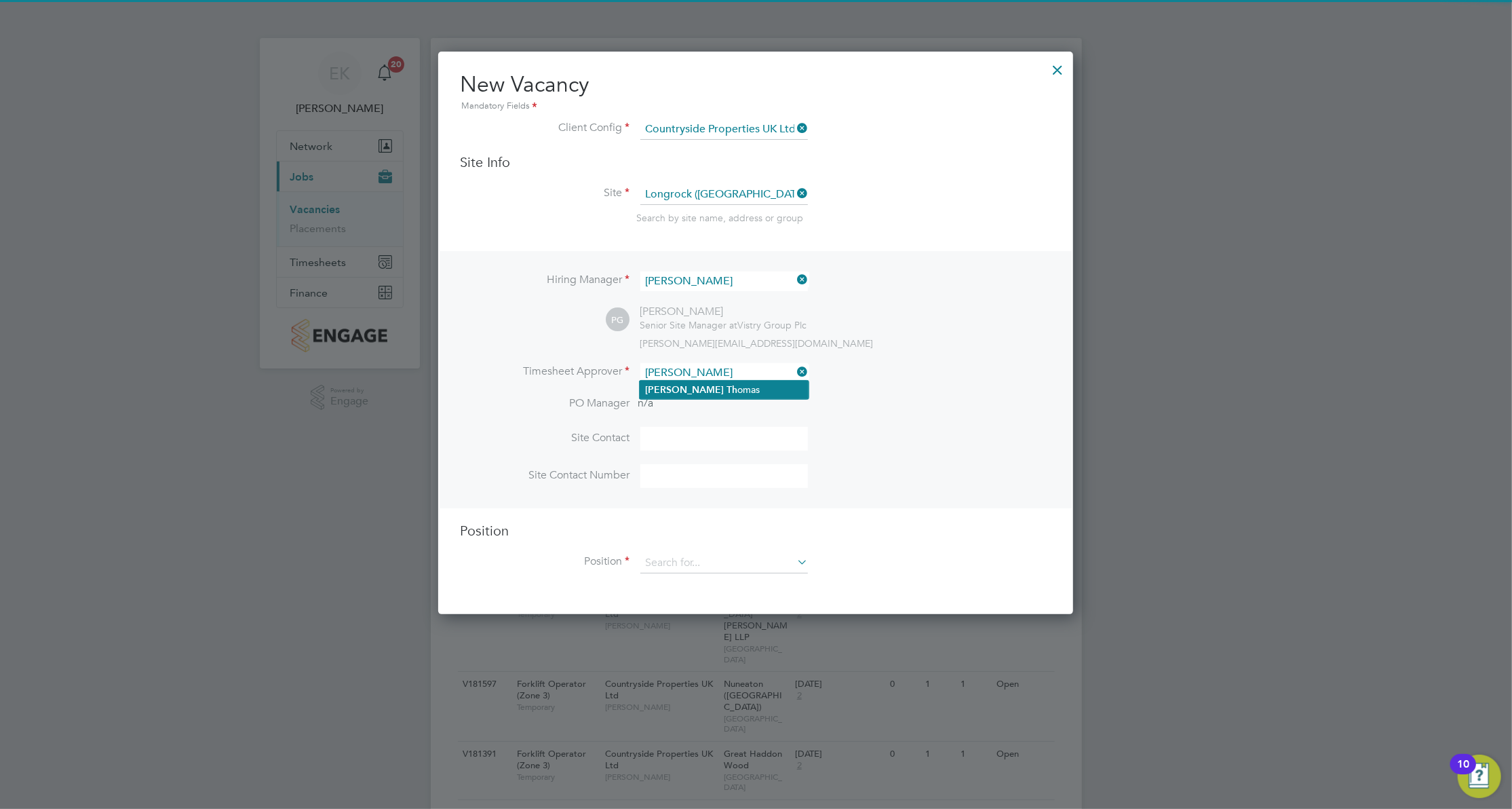
click at [707, 384] on li "Paul Th omas" at bounding box center [724, 390] width 169 height 19
type input "Paul Thomas"
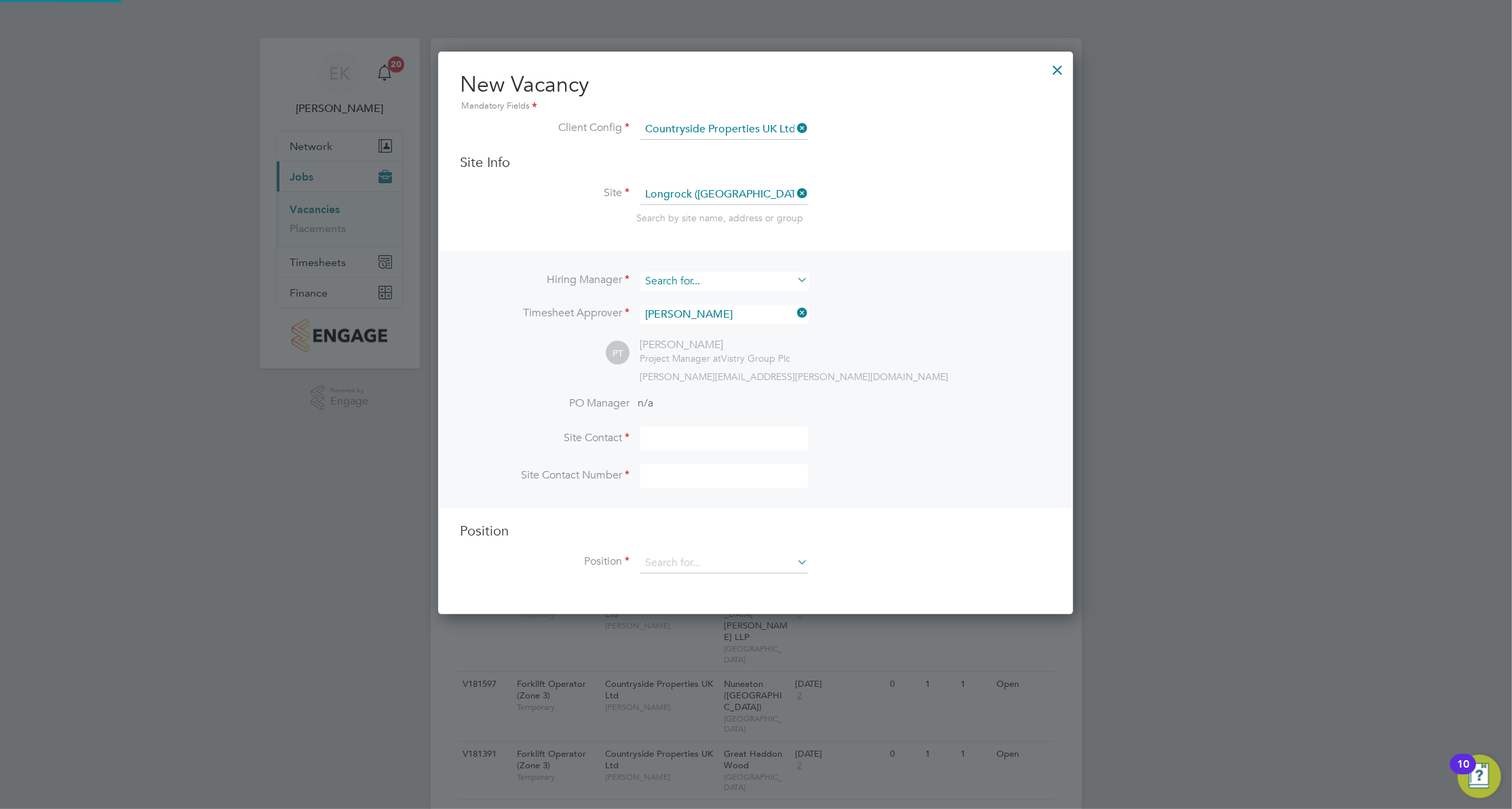
click at [724, 278] on input at bounding box center [724, 281] width 168 height 20
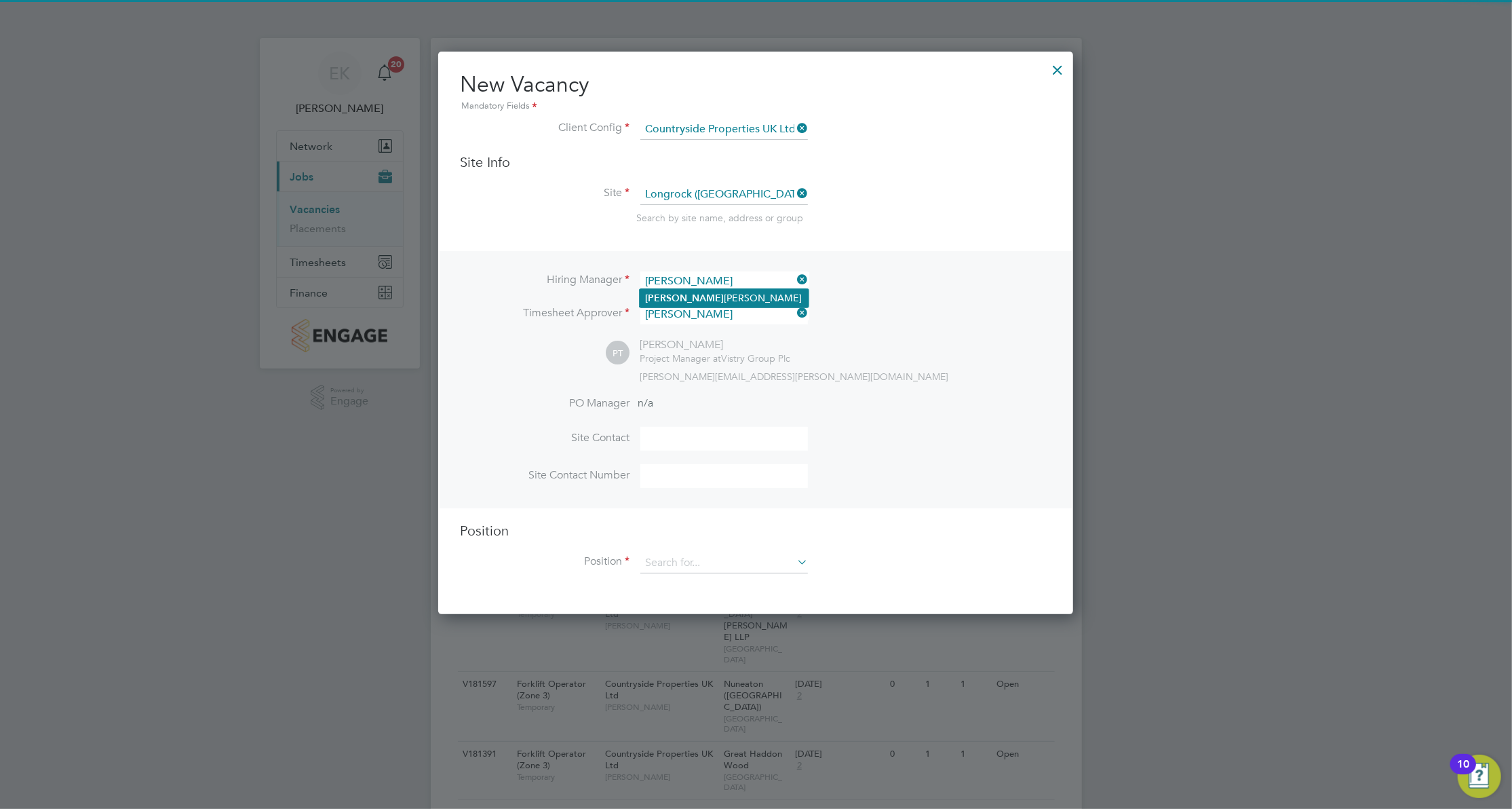
click at [717, 291] on li "Jerry Dawkins" at bounding box center [724, 298] width 169 height 19
type input "Jerry Dawkins"
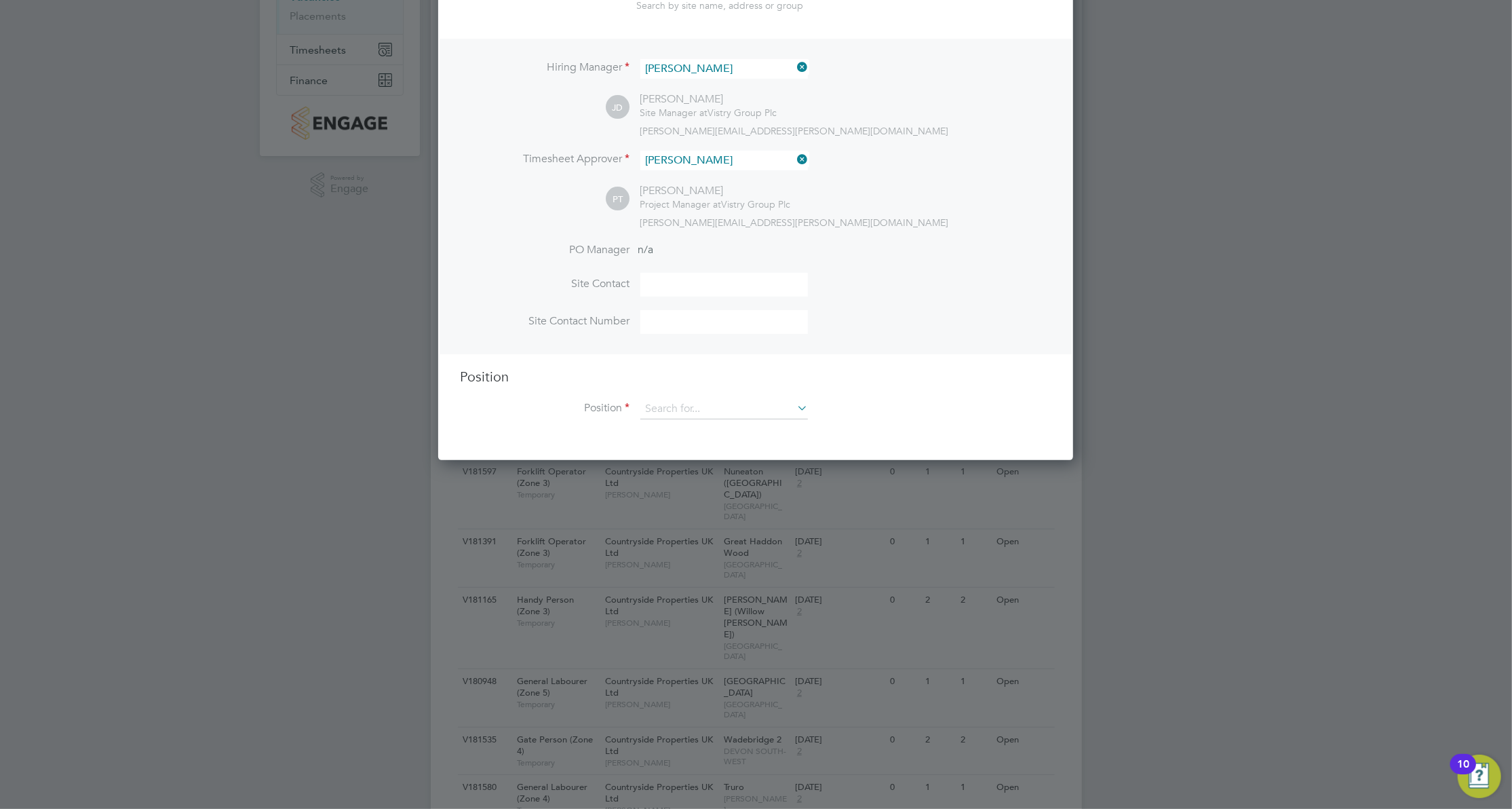
scroll to position [180, 0]
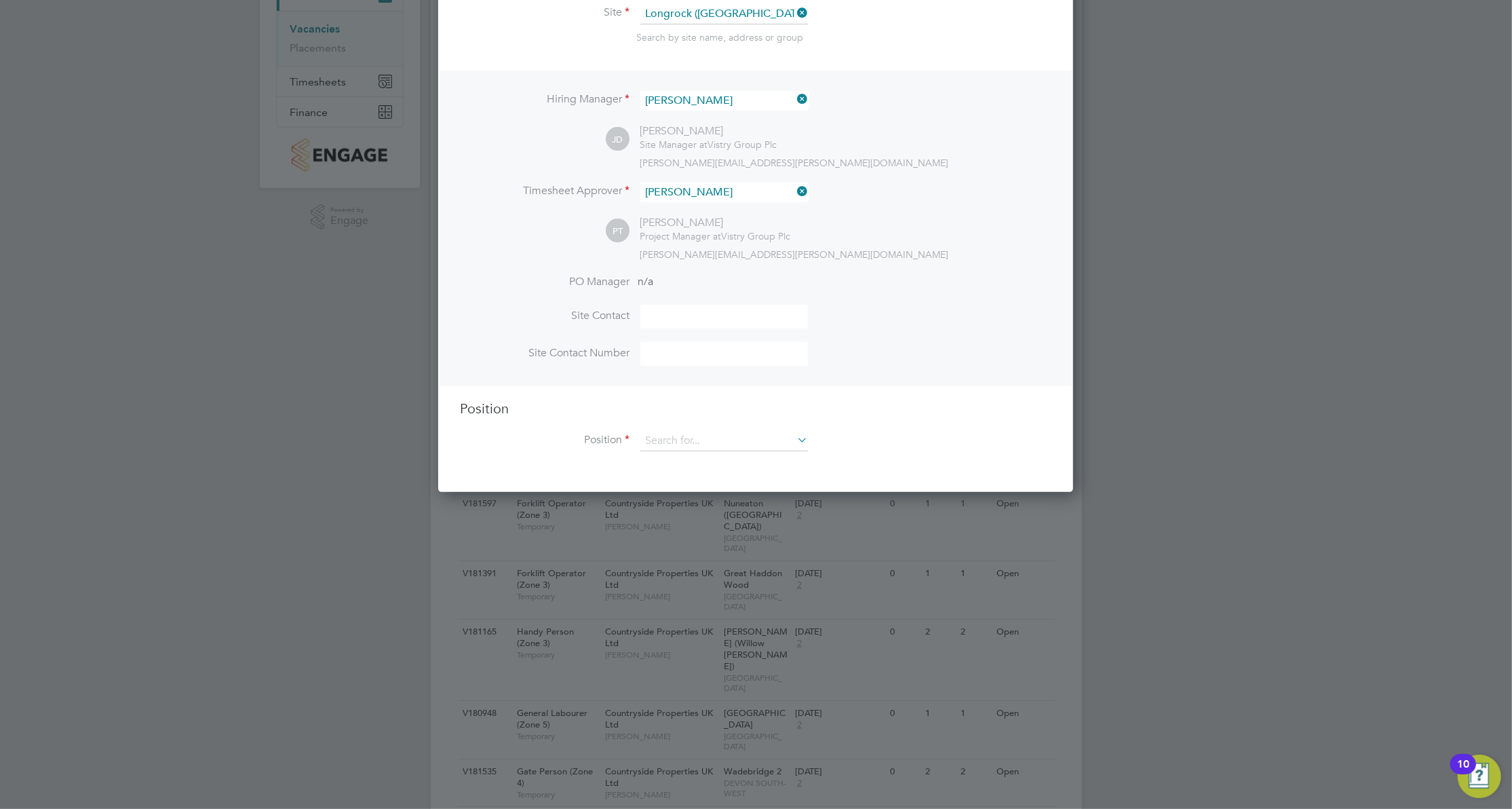
click at [707, 324] on input at bounding box center [724, 317] width 168 height 24
click at [603, 370] on li "Site Contact Number" at bounding box center [755, 361] width 591 height 37
click at [691, 436] on input at bounding box center [724, 441] width 168 height 20
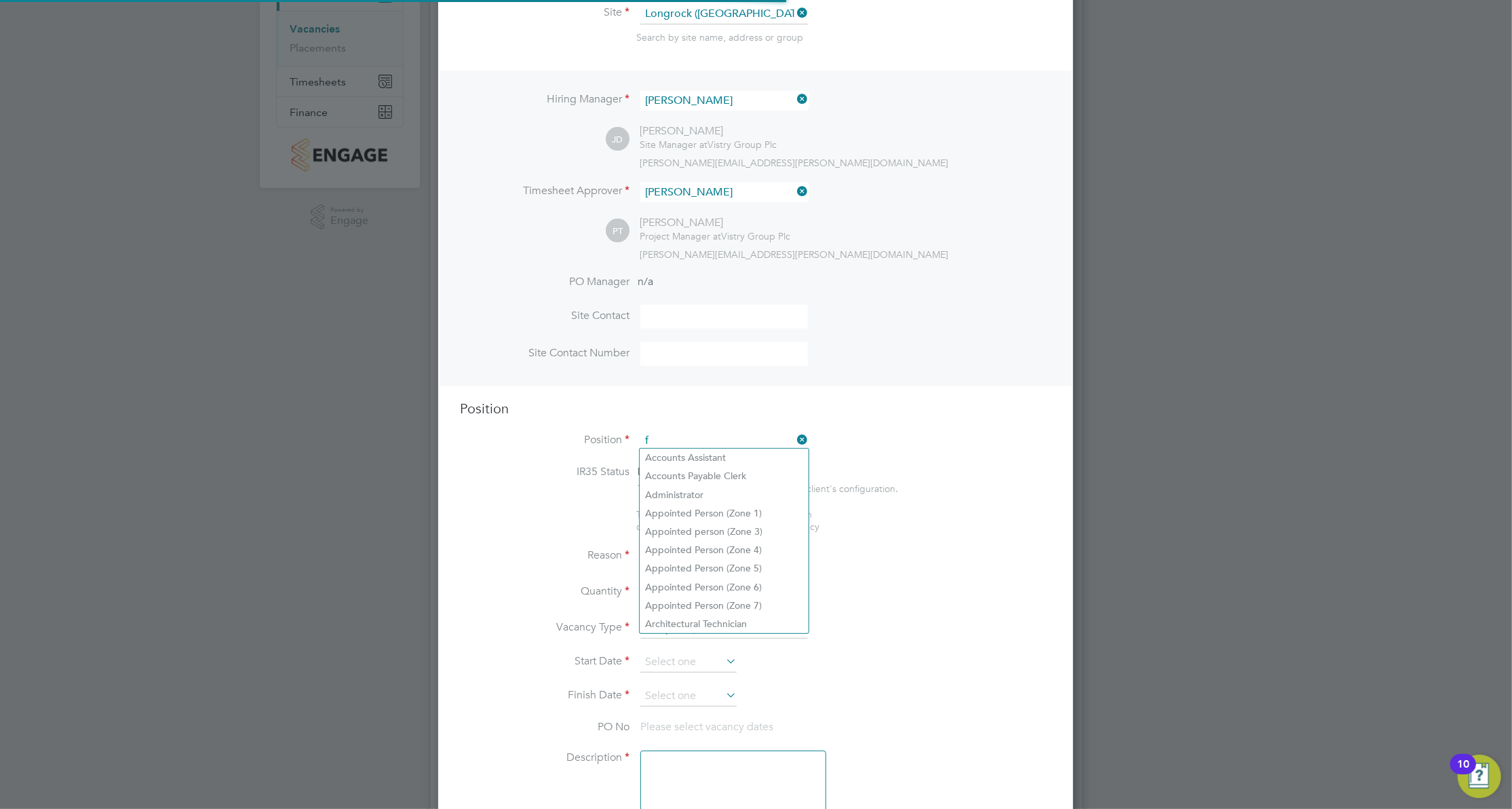
scroll to position [1948, 636]
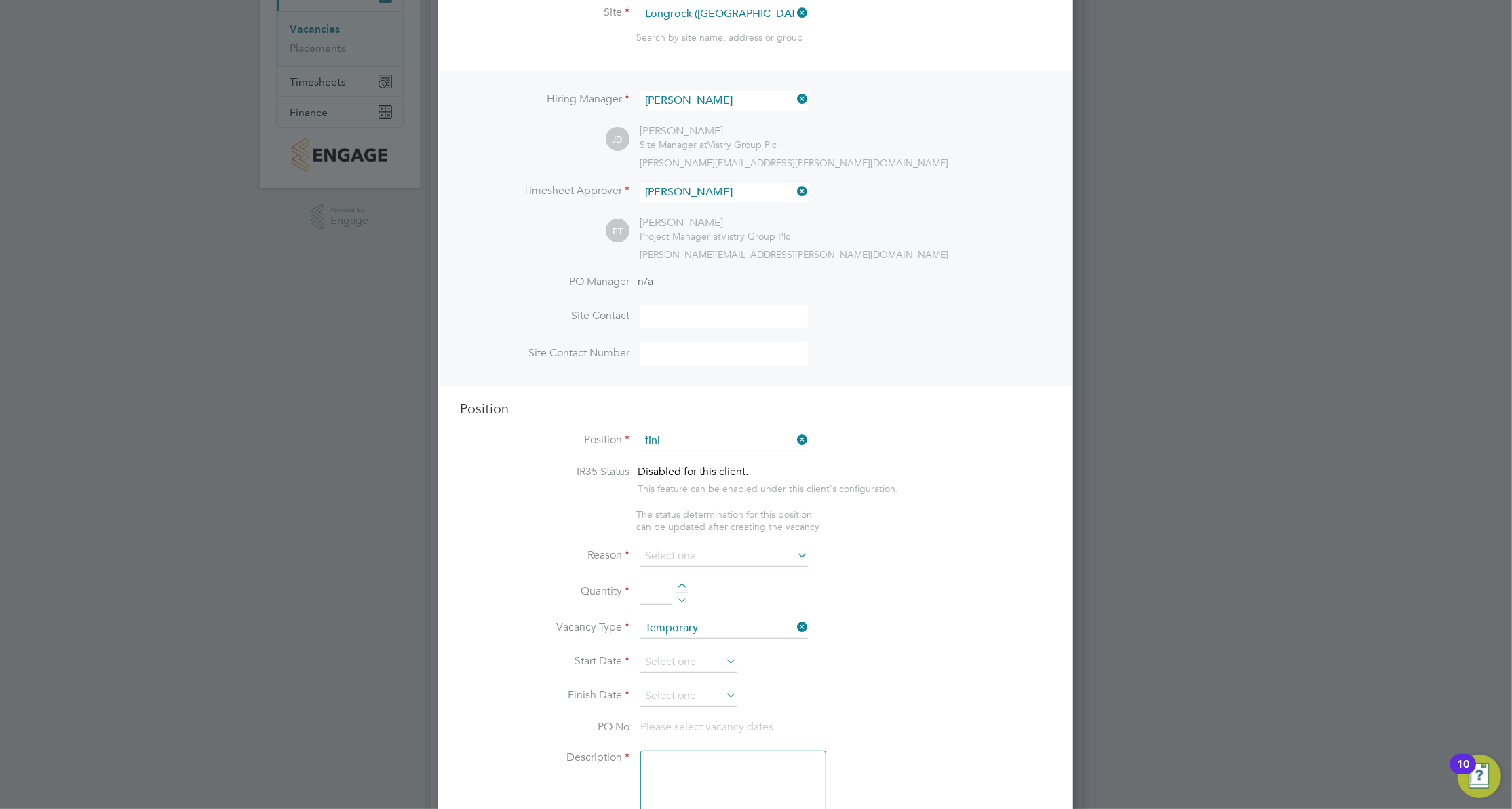
click at [714, 456] on li "Fini shing Manager" at bounding box center [733, 457] width 188 height 19
type input "Finishing Manager"
type textarea "• Ensures effective control of subcontractors in maintaining all necessary qual…"
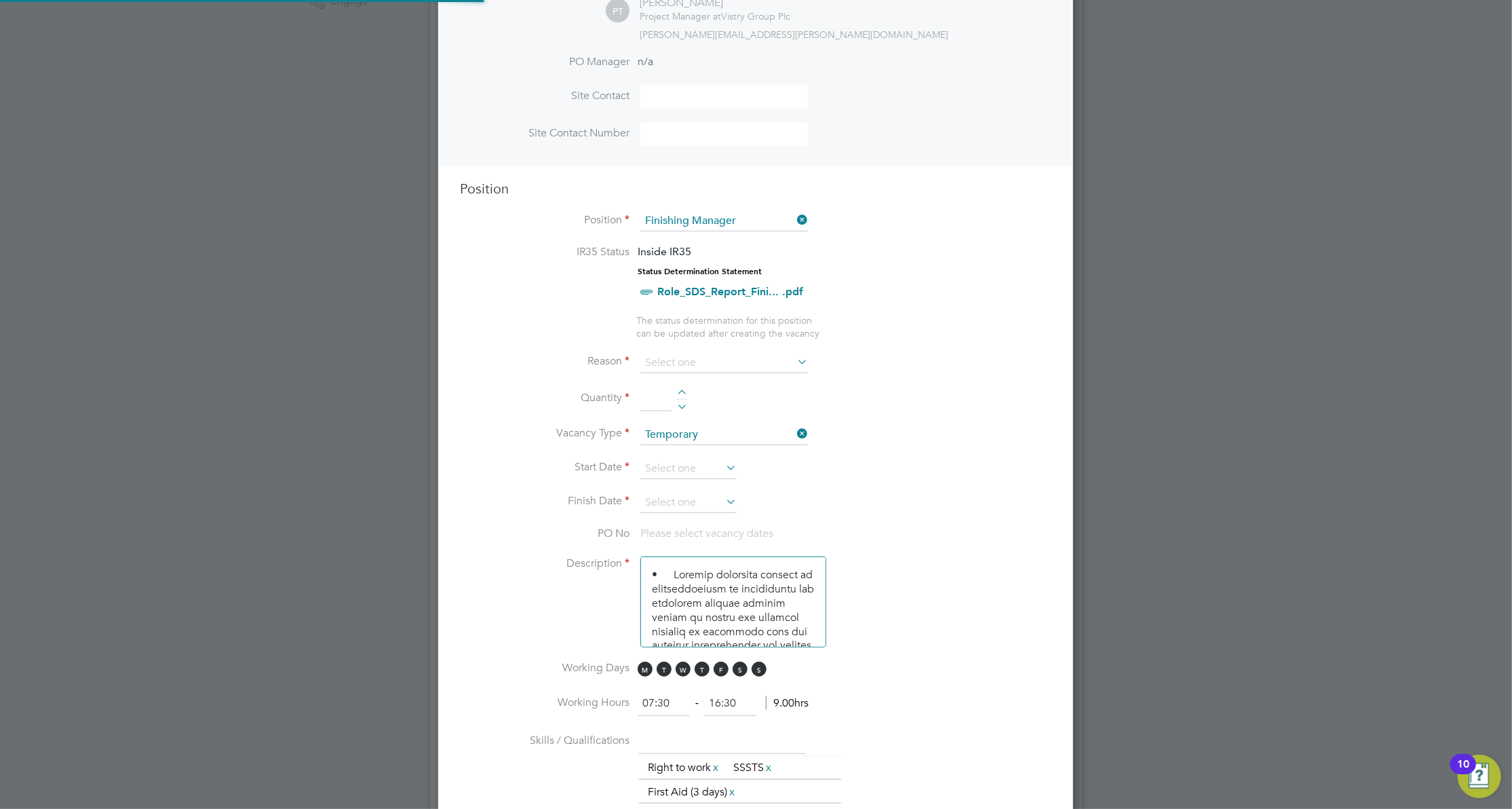
scroll to position [452, 0]
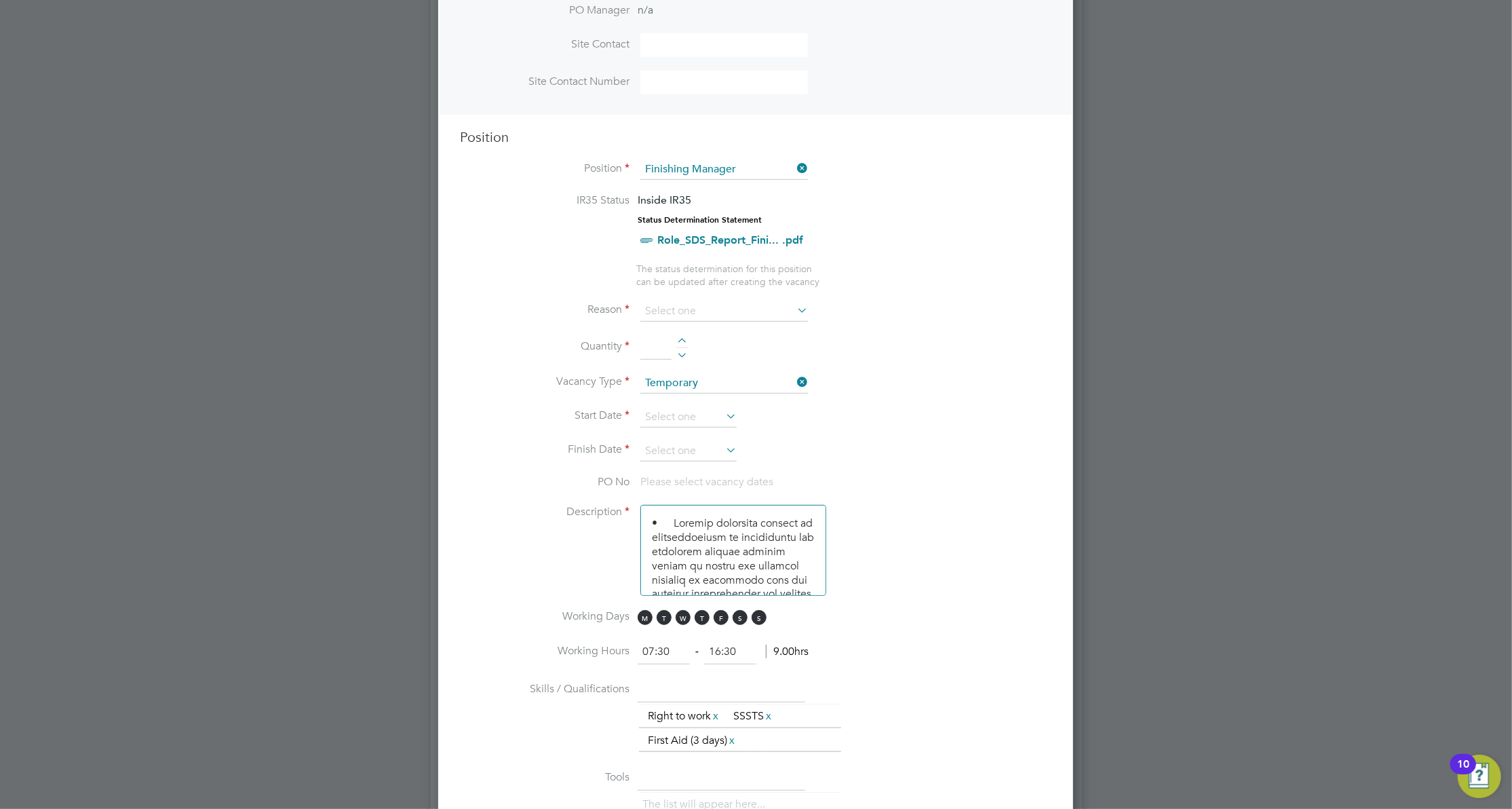
click at [693, 295] on ng-container "IR35 Status Inside IR35 Status Determination Statement Role_SDS_Report_Fini... …" at bounding box center [755, 635] width 591 height 884
click at [693, 301] on input at bounding box center [724, 311] width 168 height 20
click at [715, 358] on li "Extra Work" at bounding box center [724, 363] width 169 height 18
type input "Extra Work"
click at [680, 335] on li "Quantity" at bounding box center [755, 354] width 591 height 38
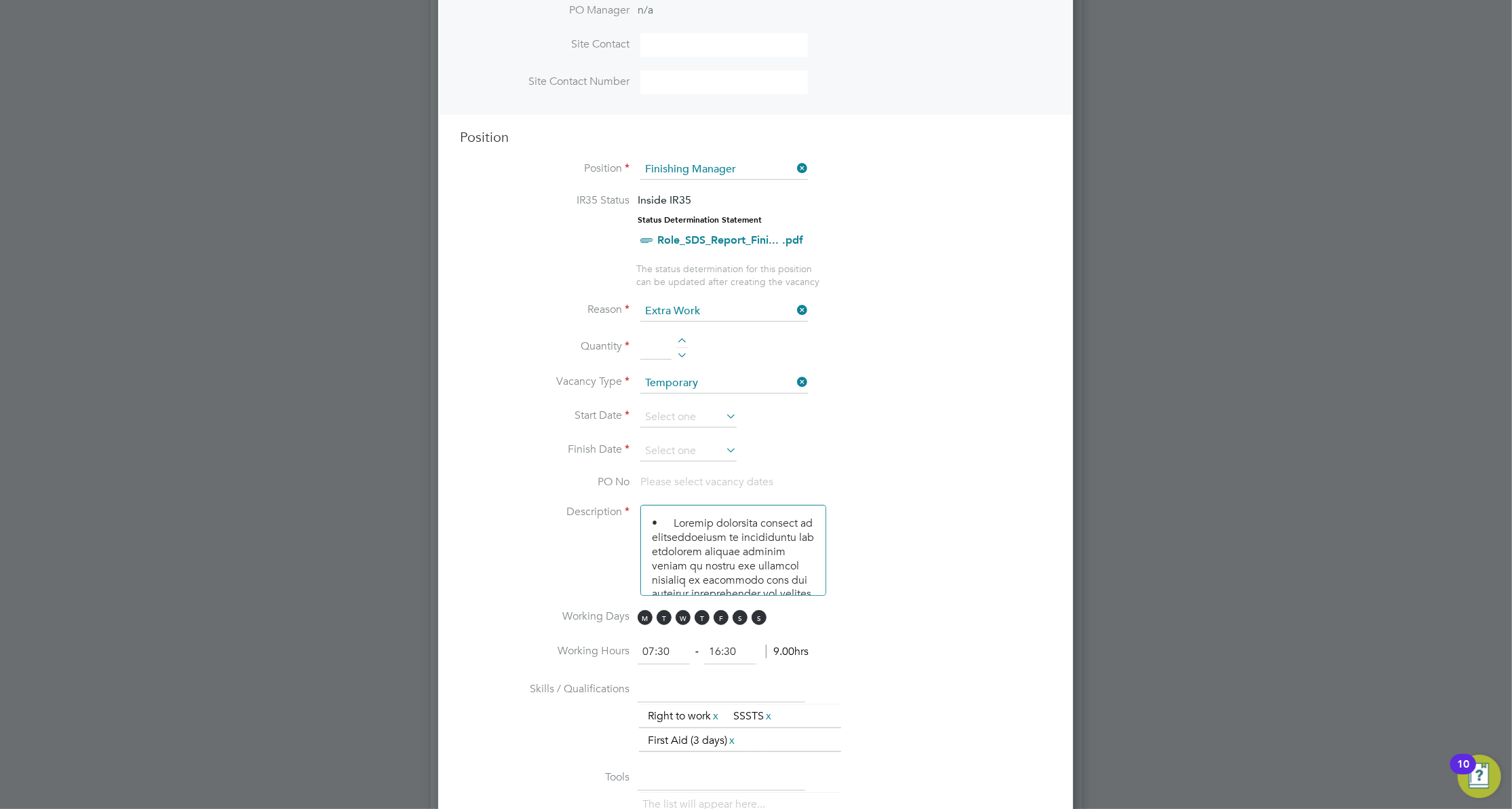
click at [682, 338] on div at bounding box center [683, 342] width 12 height 10
type input "1"
click at [717, 410] on input at bounding box center [688, 417] width 96 height 20
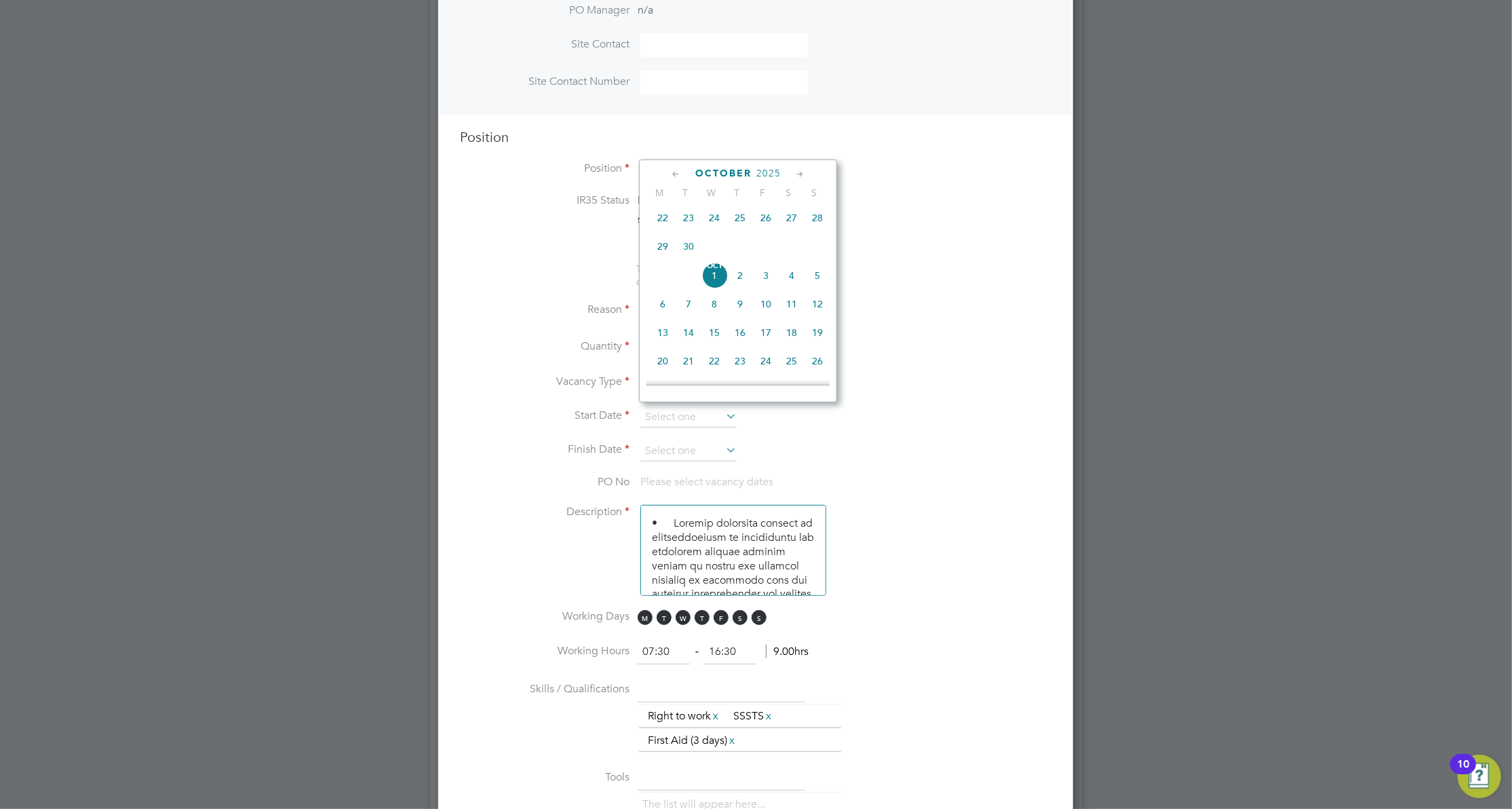
click at [717, 281] on span "Oct 1" at bounding box center [714, 275] width 26 height 26
type input "01 Oct 2025"
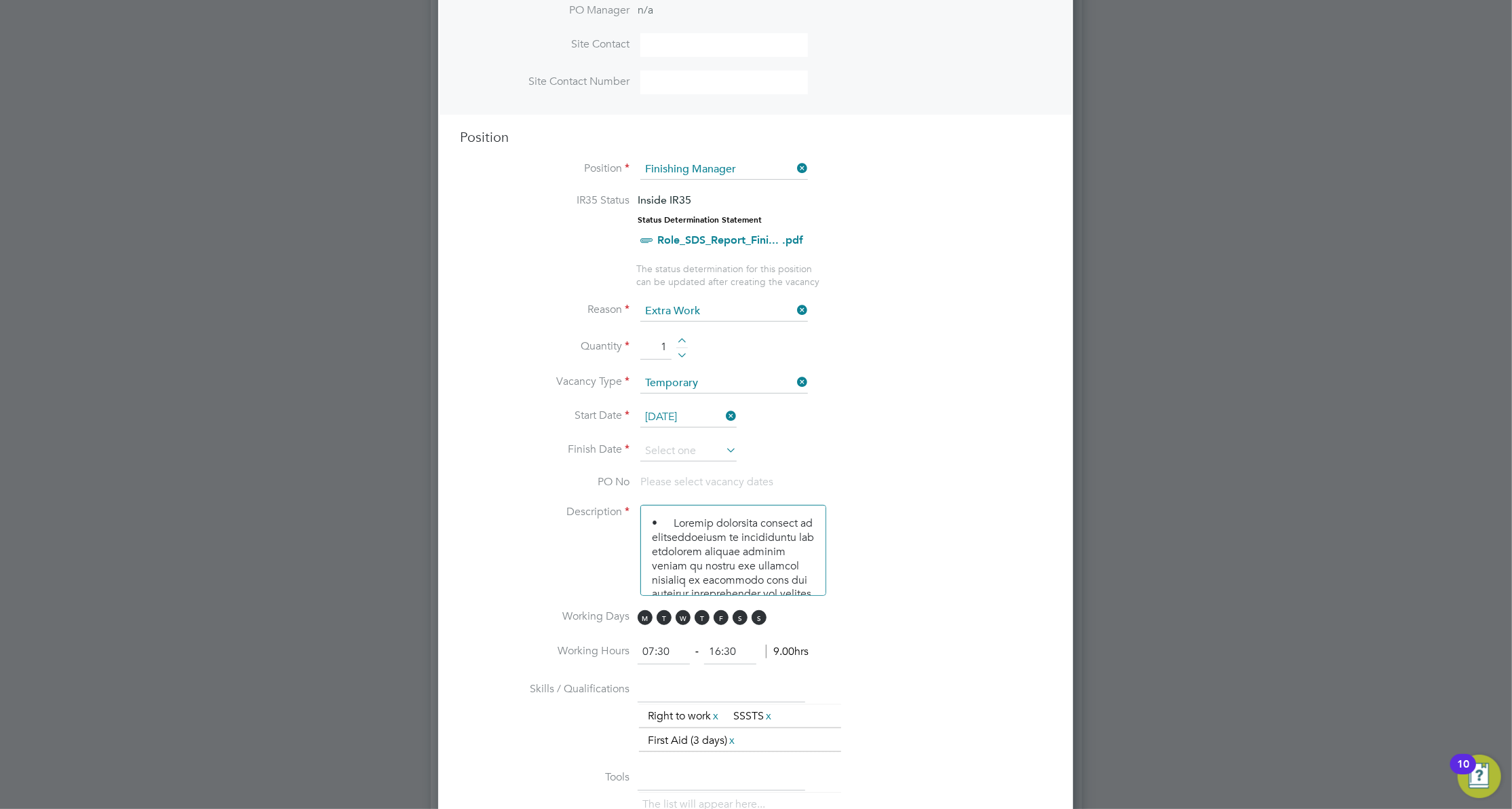
click at [723, 446] on icon at bounding box center [723, 450] width 0 height 19
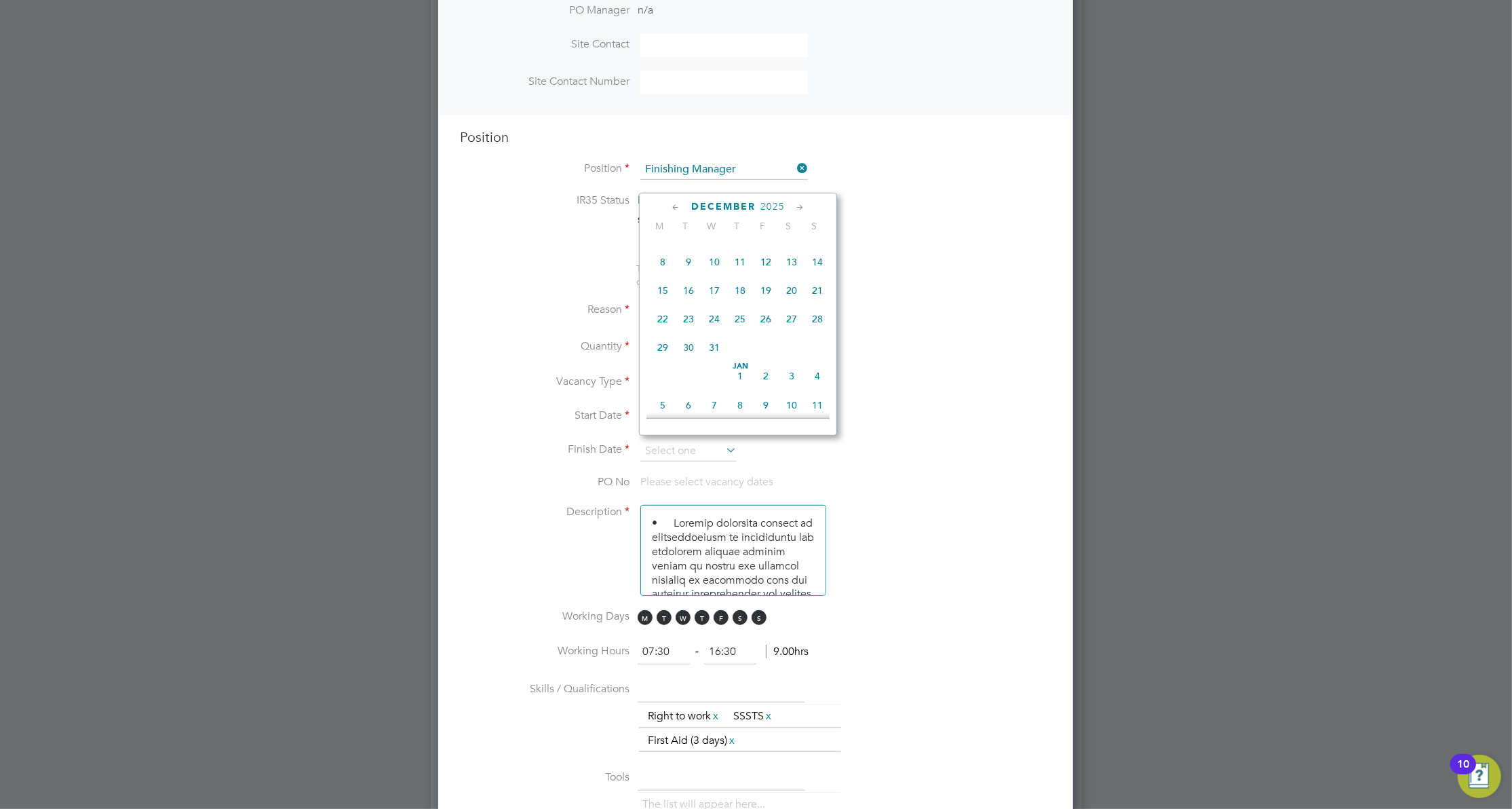
scroll to position [649, 0]
click at [771, 385] on span "19" at bounding box center [766, 381] width 26 height 26
type input "19 Dec 2025"
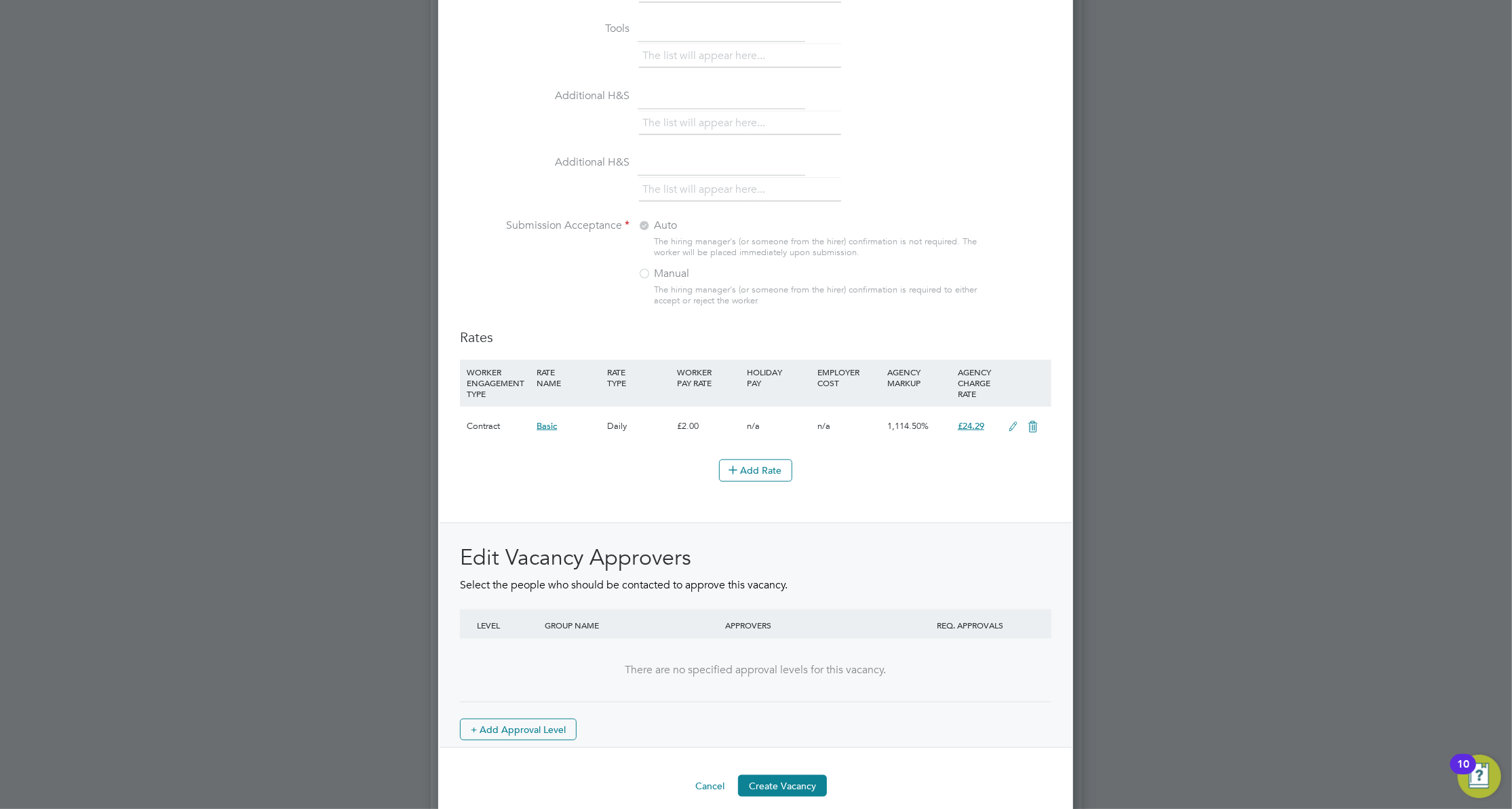
scroll to position [1311, 0]
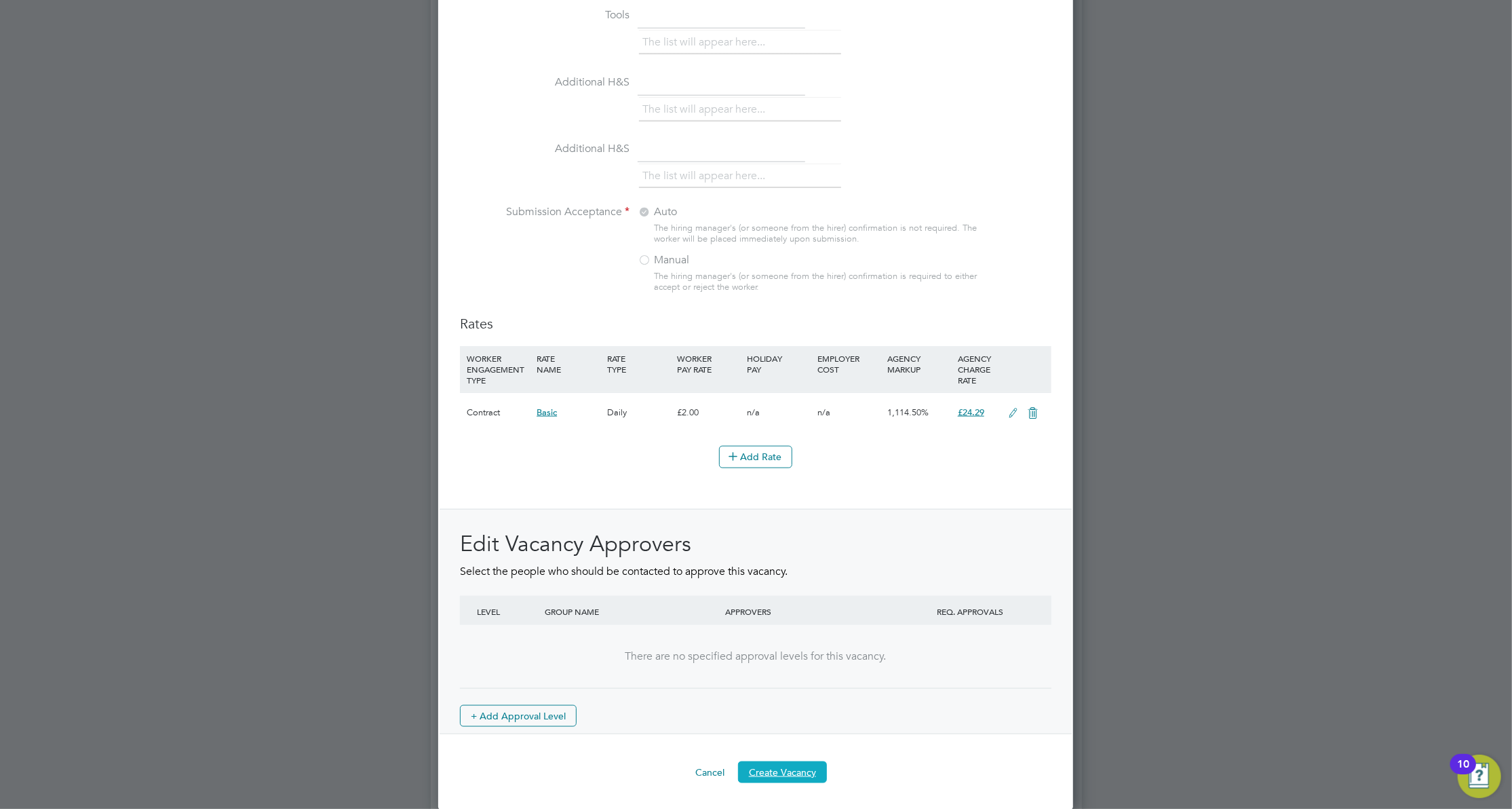
click at [793, 764] on button "Create Vacancy" at bounding box center [783, 772] width 89 height 22
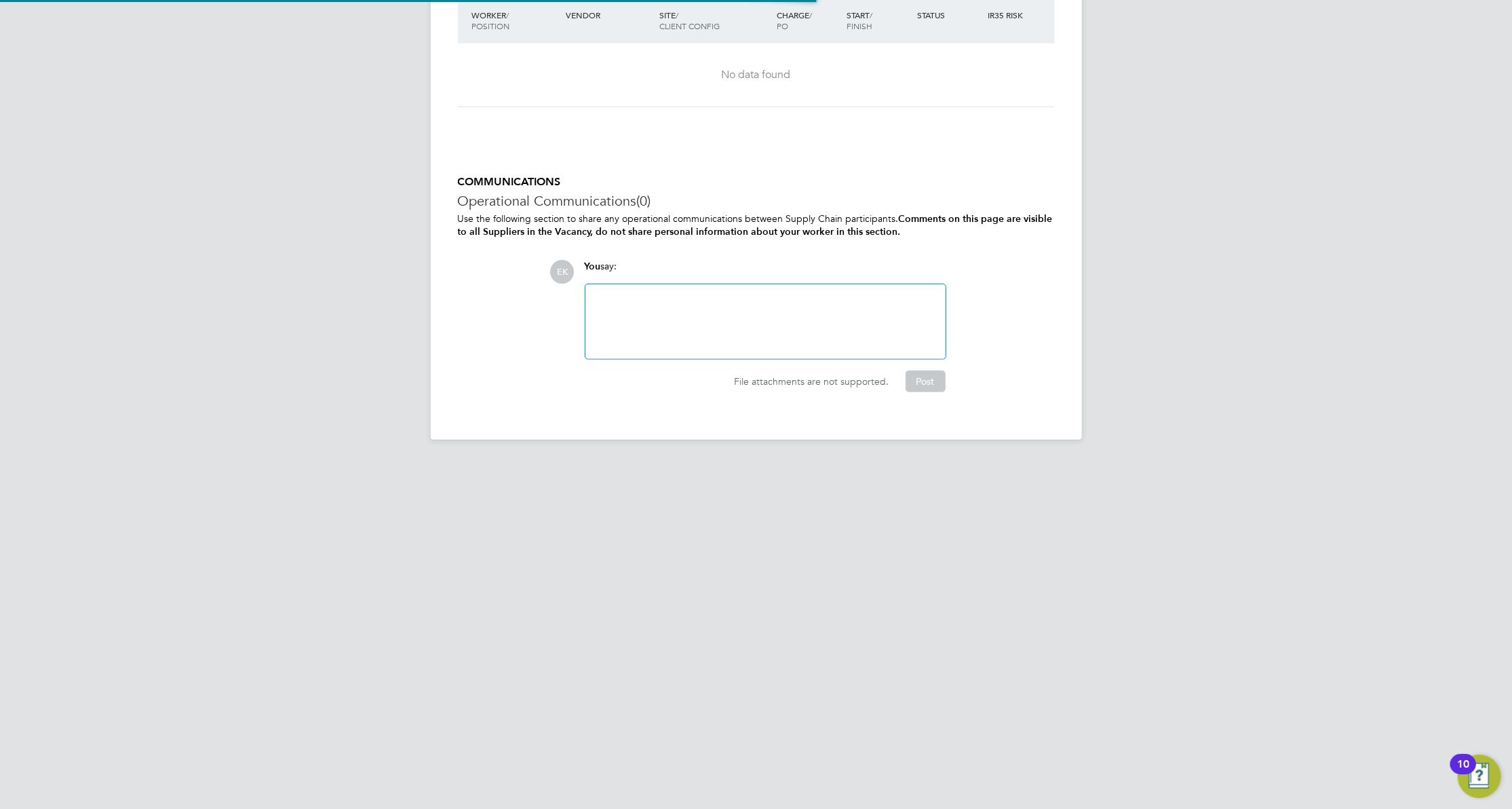
scroll to position [7, 7]
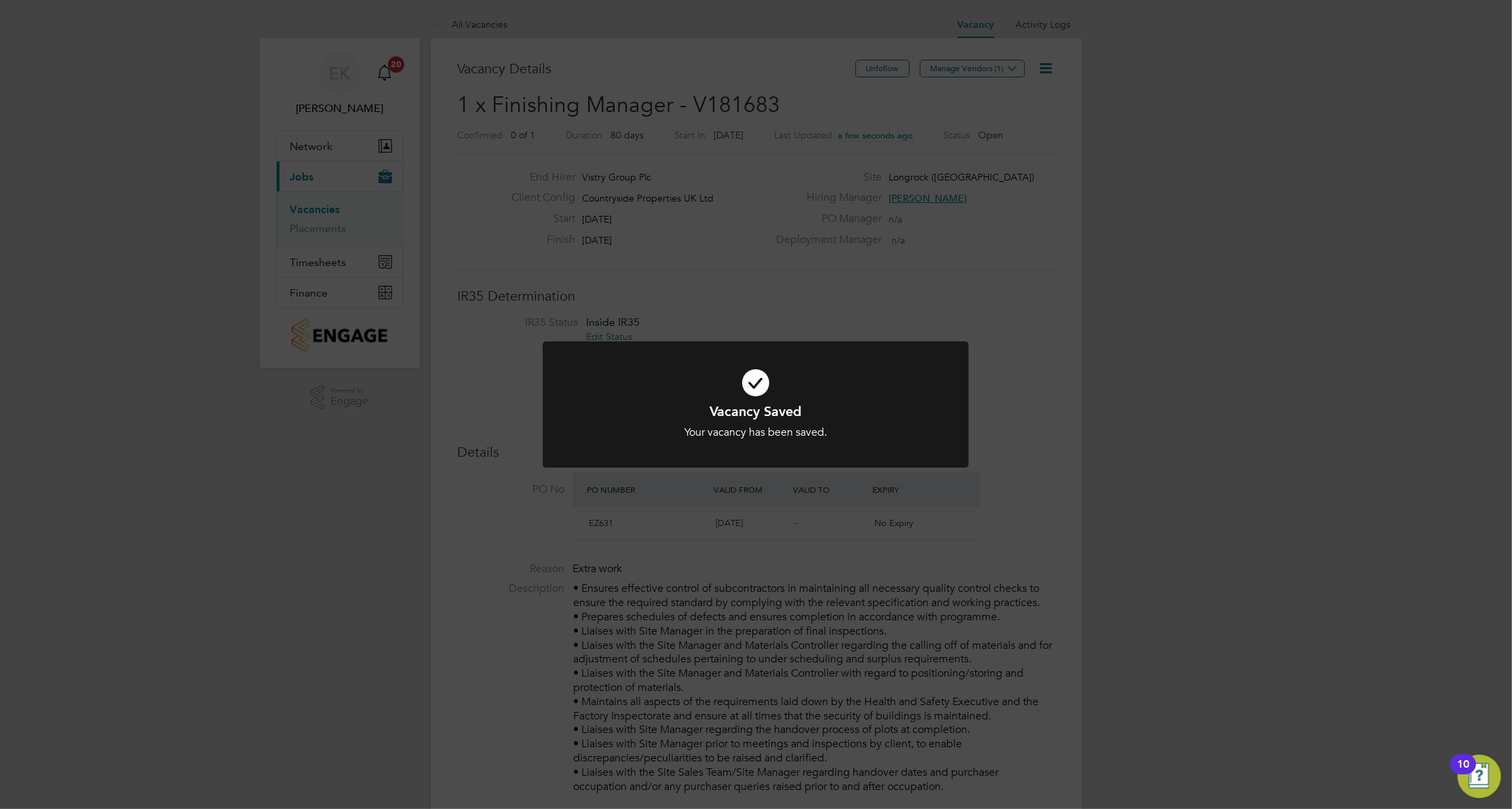
click at [1039, 68] on div "Vacancy Saved Your vacancy has been saved. Cancel Okay" at bounding box center [756, 404] width 1512 height 809
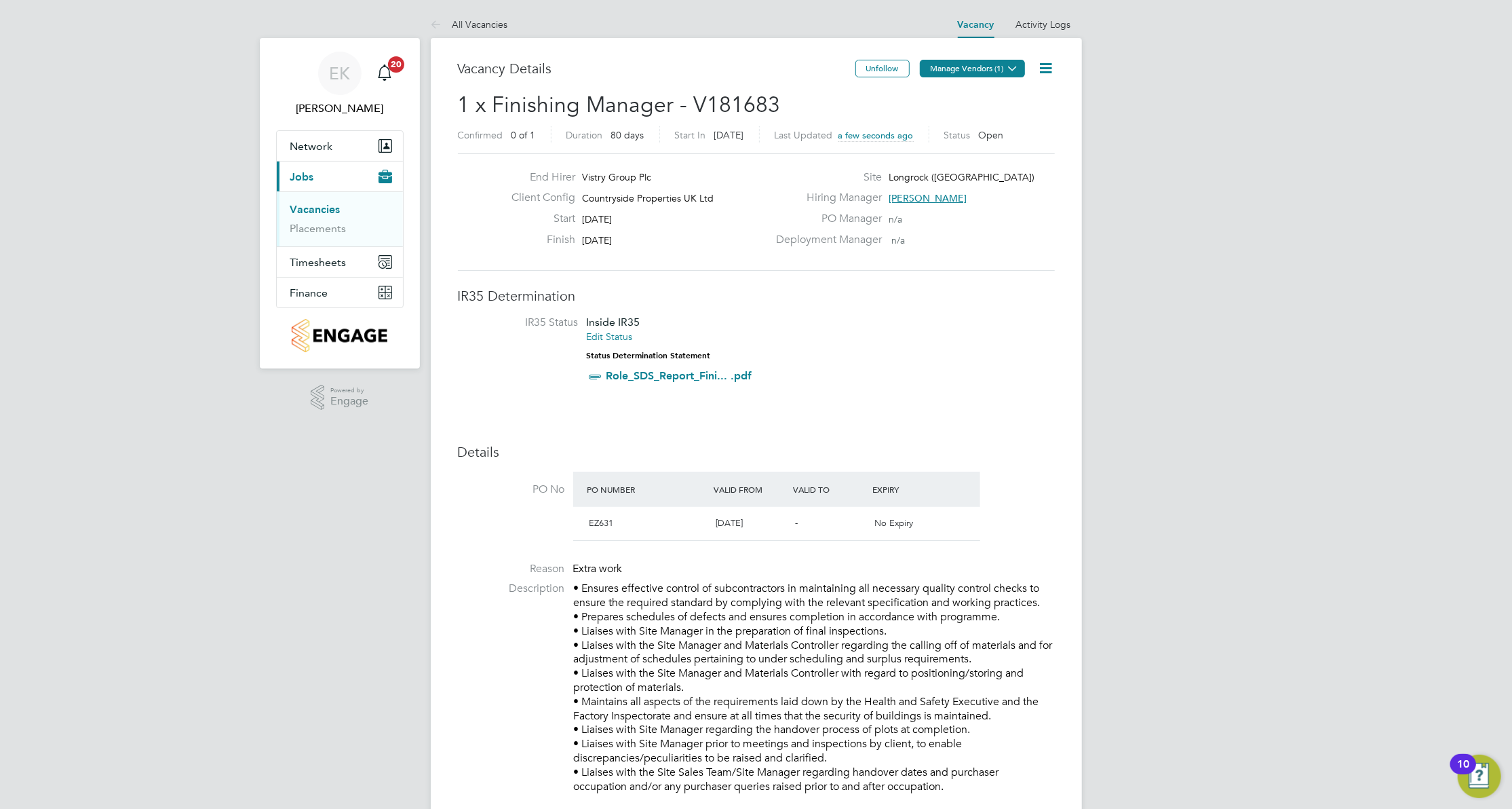
click at [1008, 73] on icon at bounding box center [1013, 68] width 10 height 10
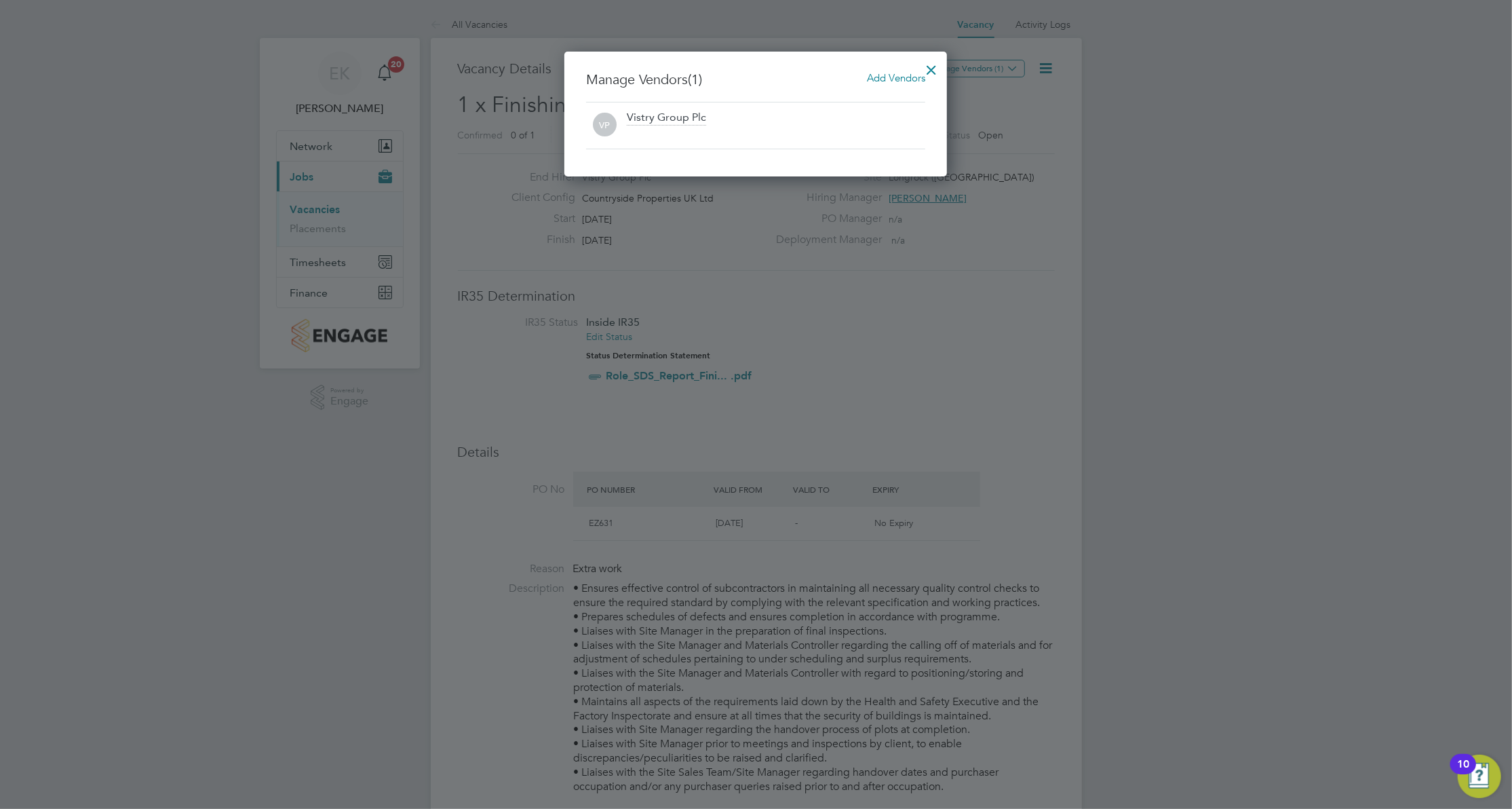
click at [898, 79] on span "Add Vendors" at bounding box center [895, 77] width 59 height 13
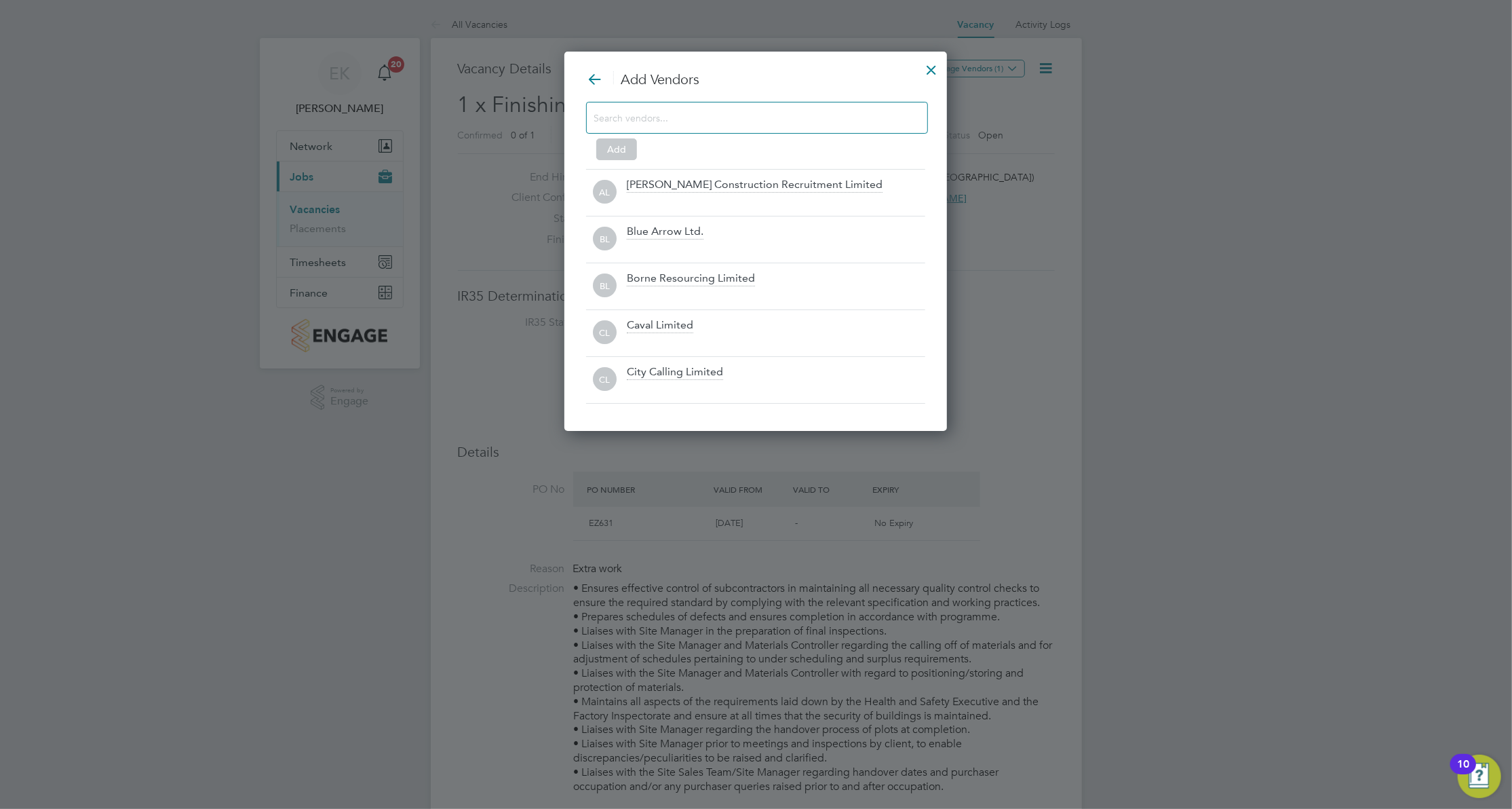
click at [734, 126] on div at bounding box center [757, 117] width 342 height 32
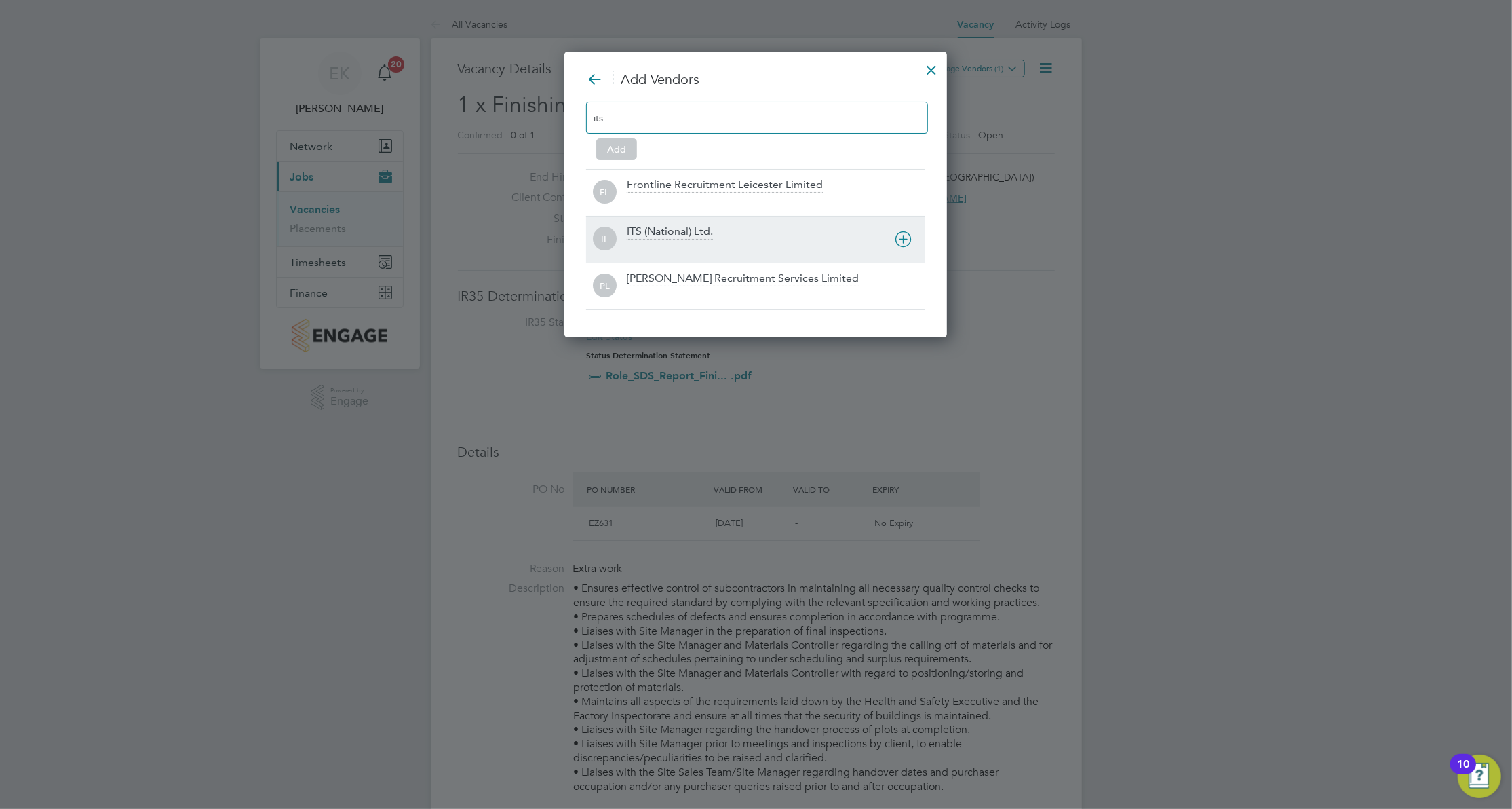
type input "its"
click at [697, 240] on div "ITS (National) Ltd." at bounding box center [670, 232] width 86 height 15
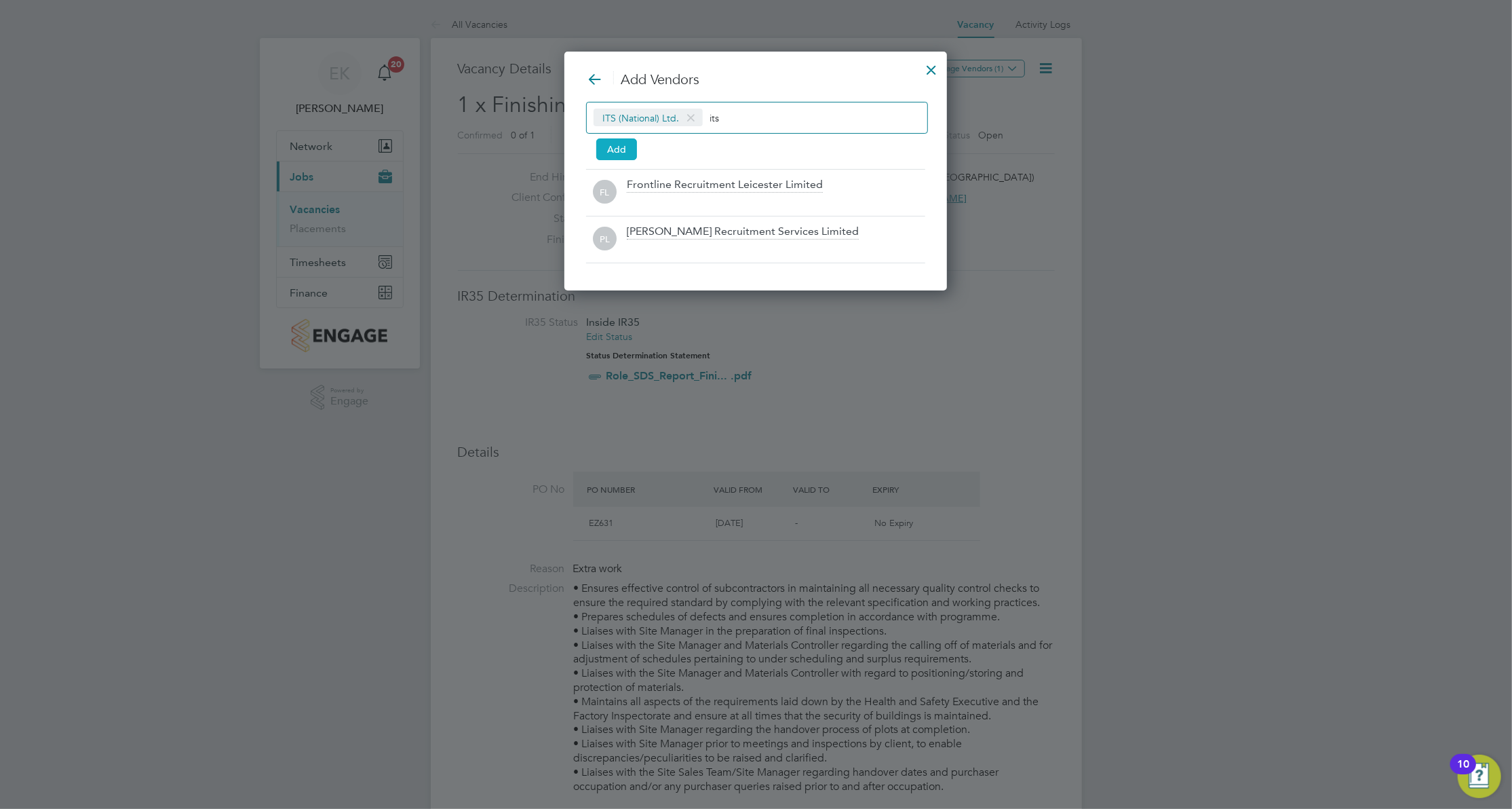
click at [628, 152] on button "Add" at bounding box center [617, 149] width 41 height 22
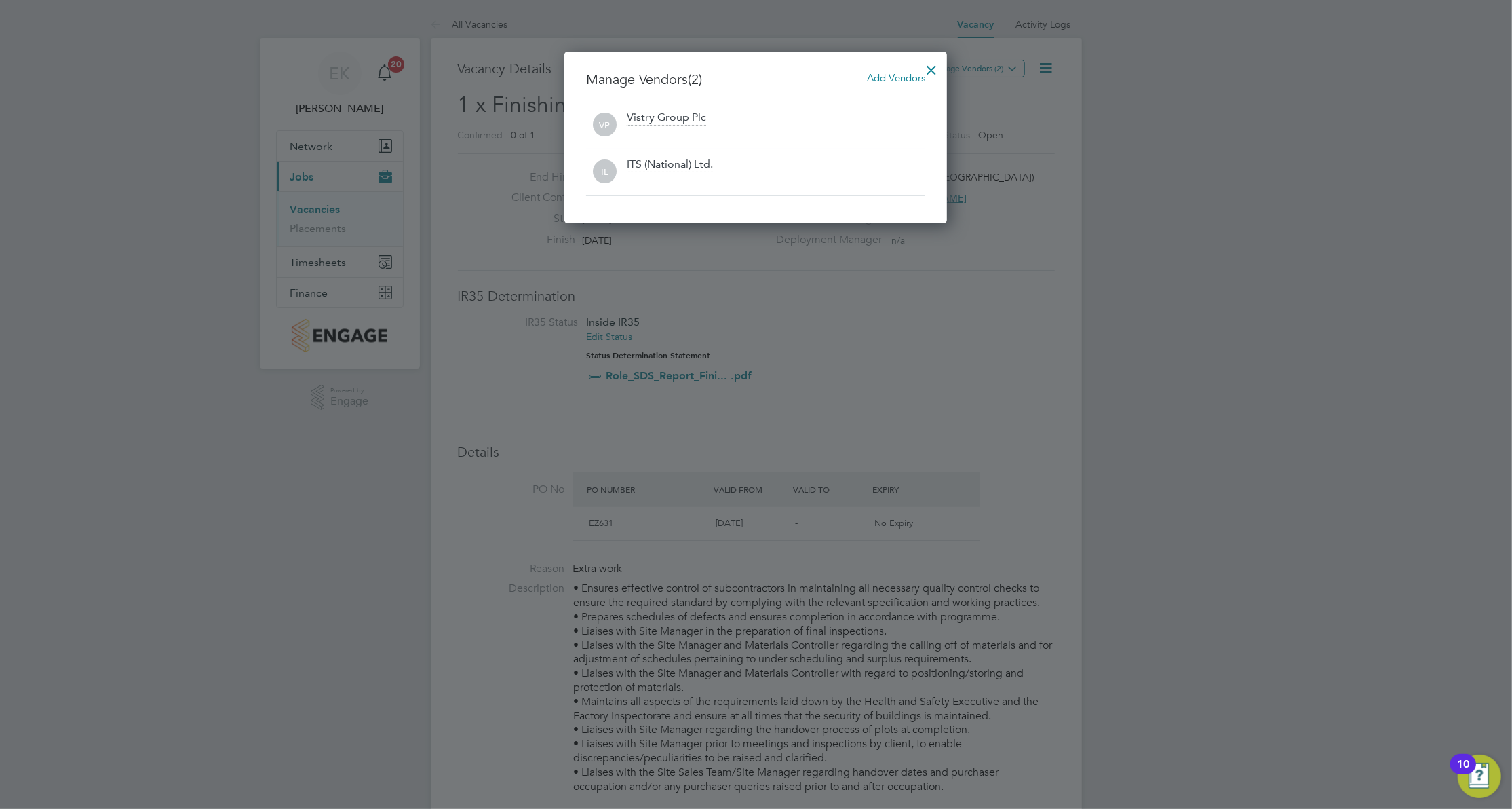
click at [924, 66] on div at bounding box center [931, 66] width 24 height 24
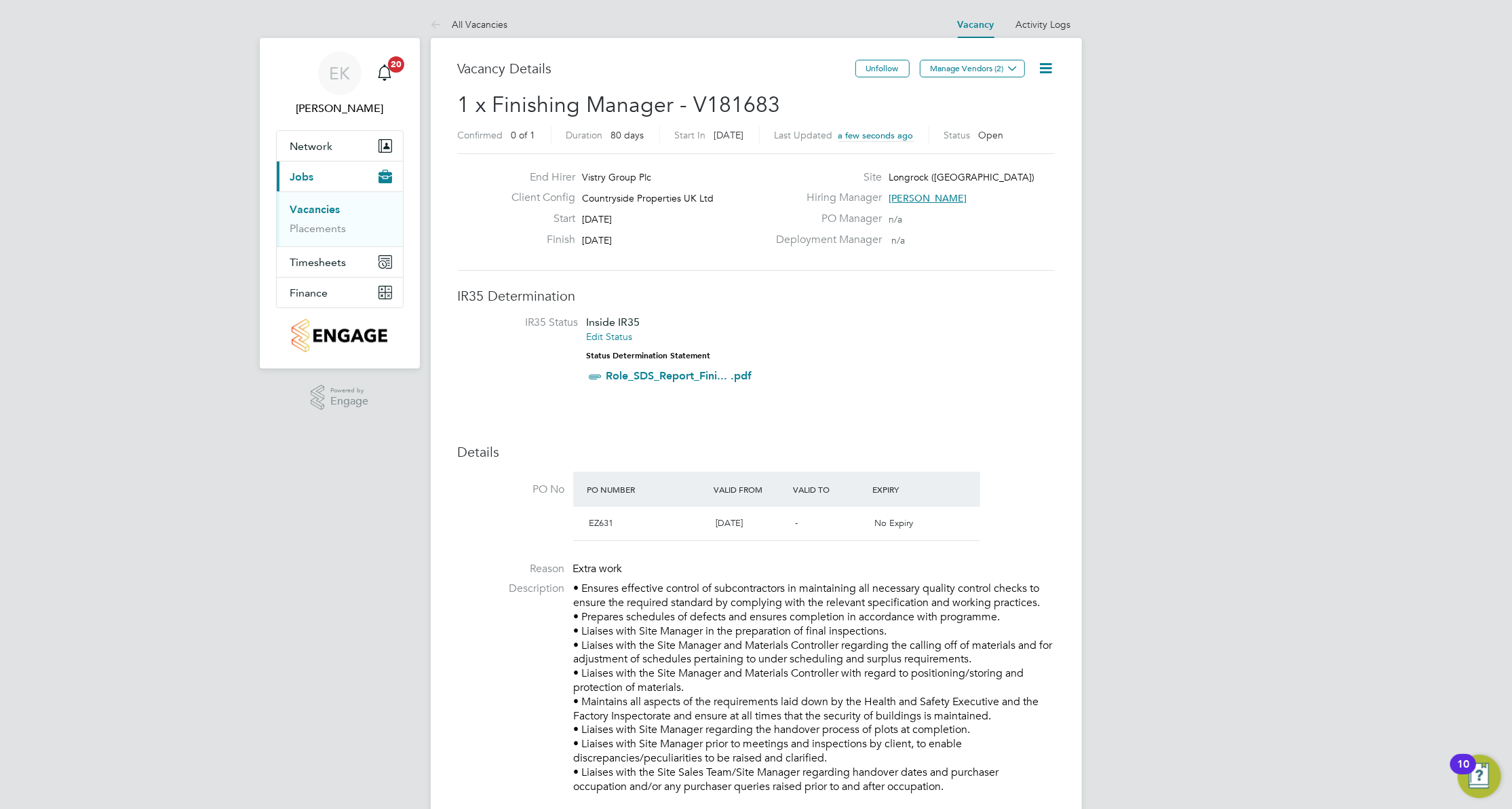
click at [327, 208] on link "Vacancies" at bounding box center [315, 209] width 50 height 13
